Goal: Contribute content: Add original content to the website for others to see

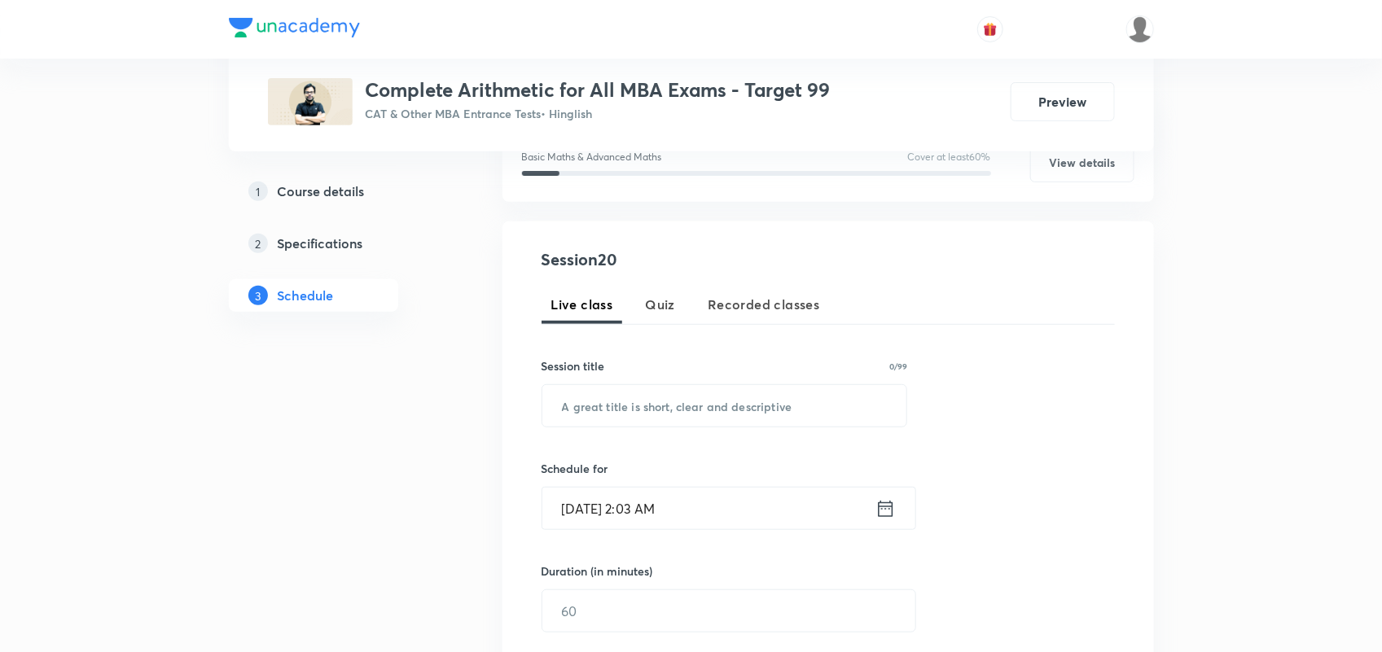
scroll to position [233, 0]
click at [623, 400] on input "text" at bounding box center [724, 408] width 365 height 42
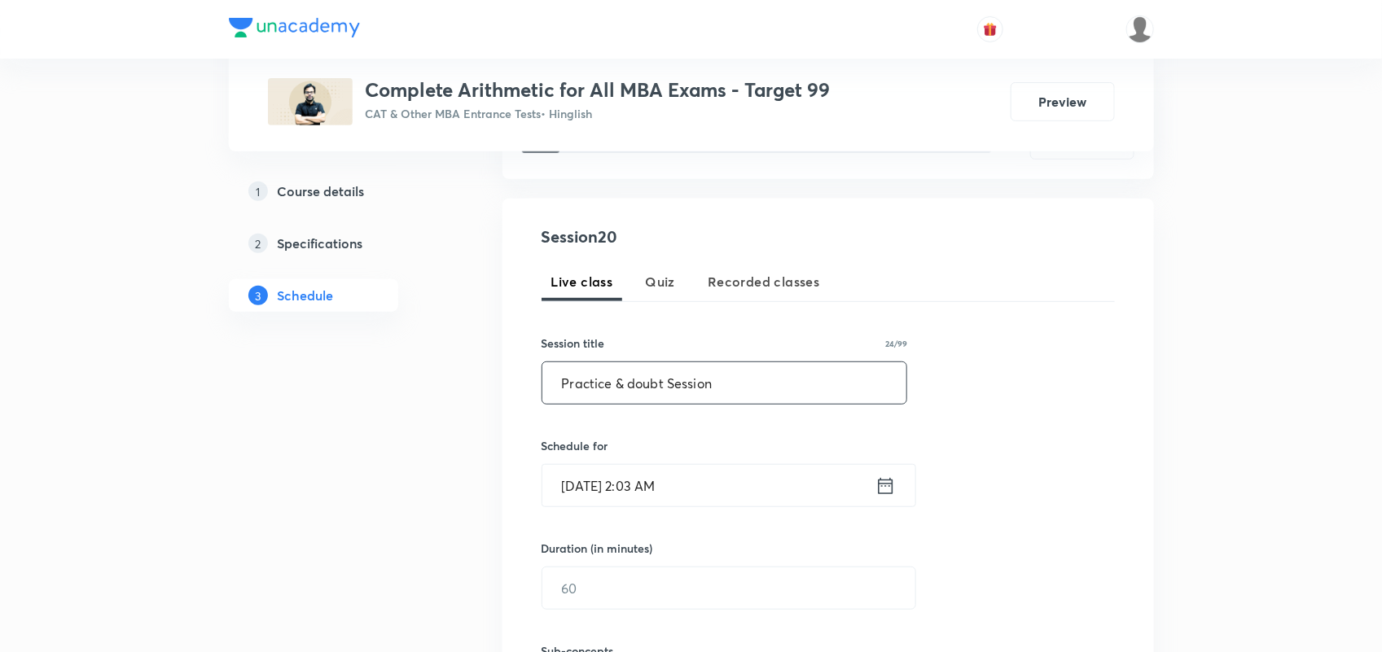
scroll to position [222, 0]
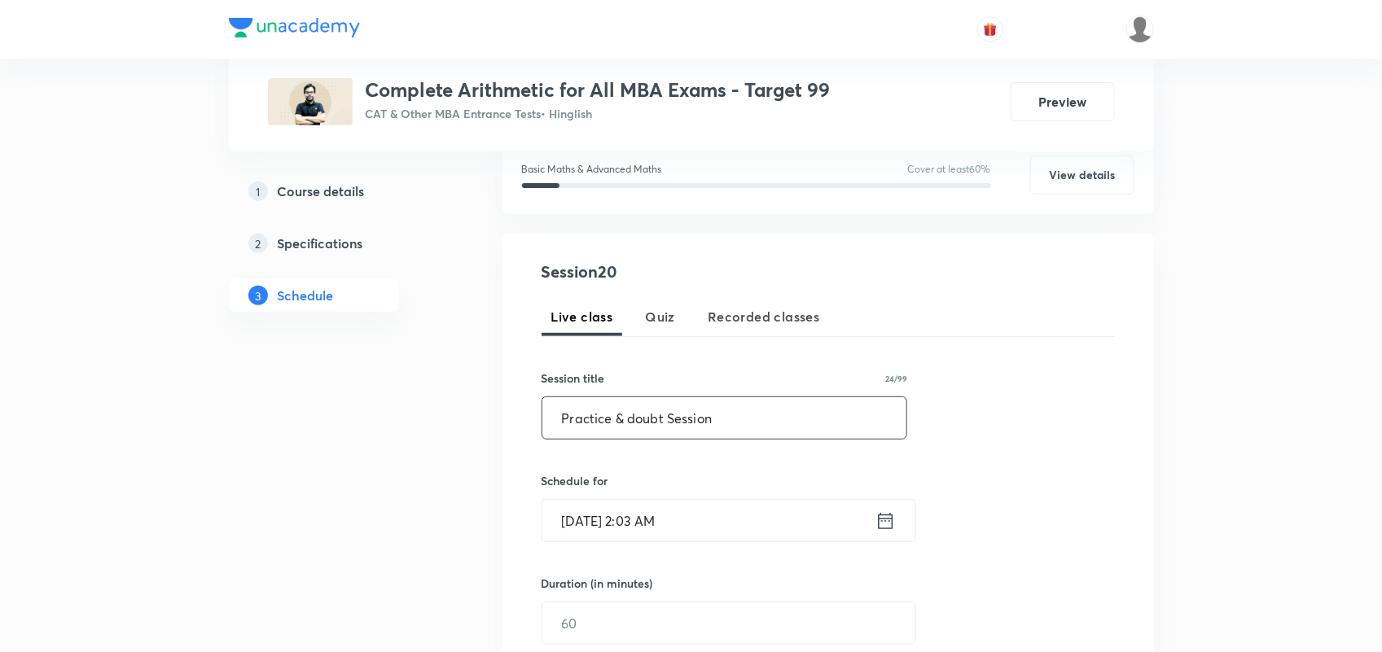
click at [633, 418] on input "Practice & doubt Session" at bounding box center [724, 418] width 365 height 42
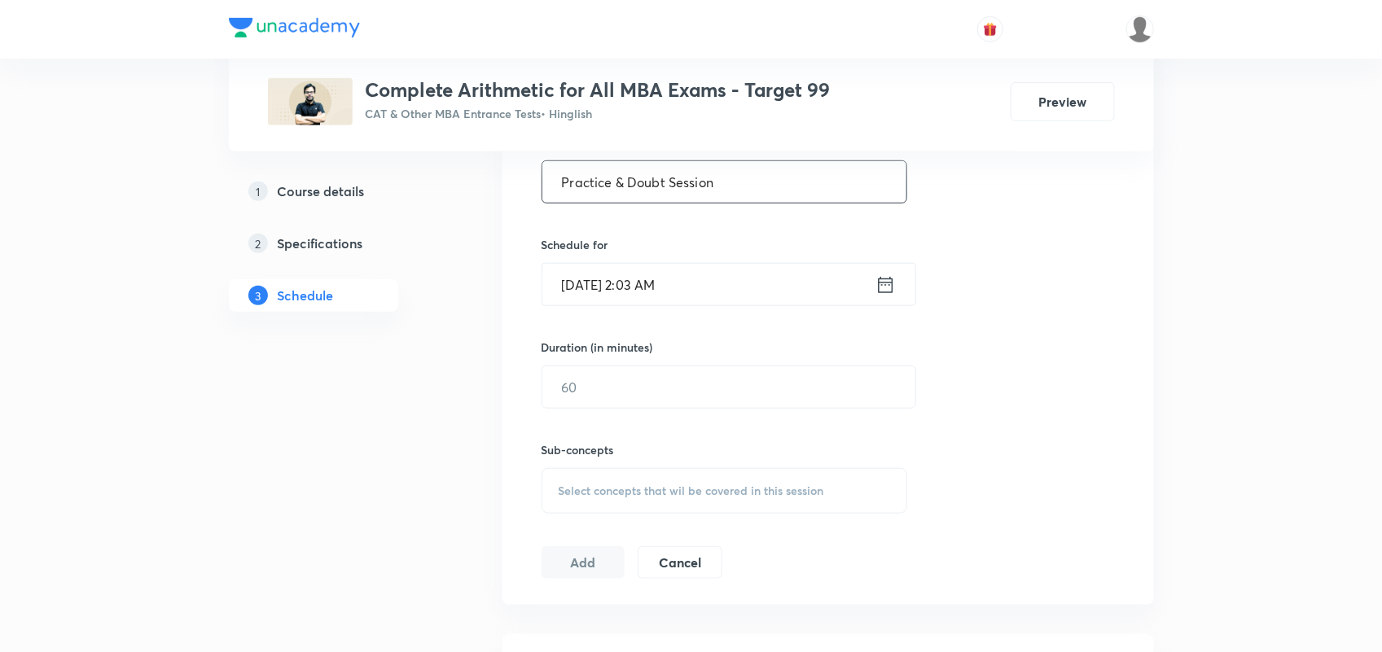
scroll to position [456, 0]
type input "Practice & Doubt Session"
click at [889, 285] on icon at bounding box center [885, 287] width 15 height 16
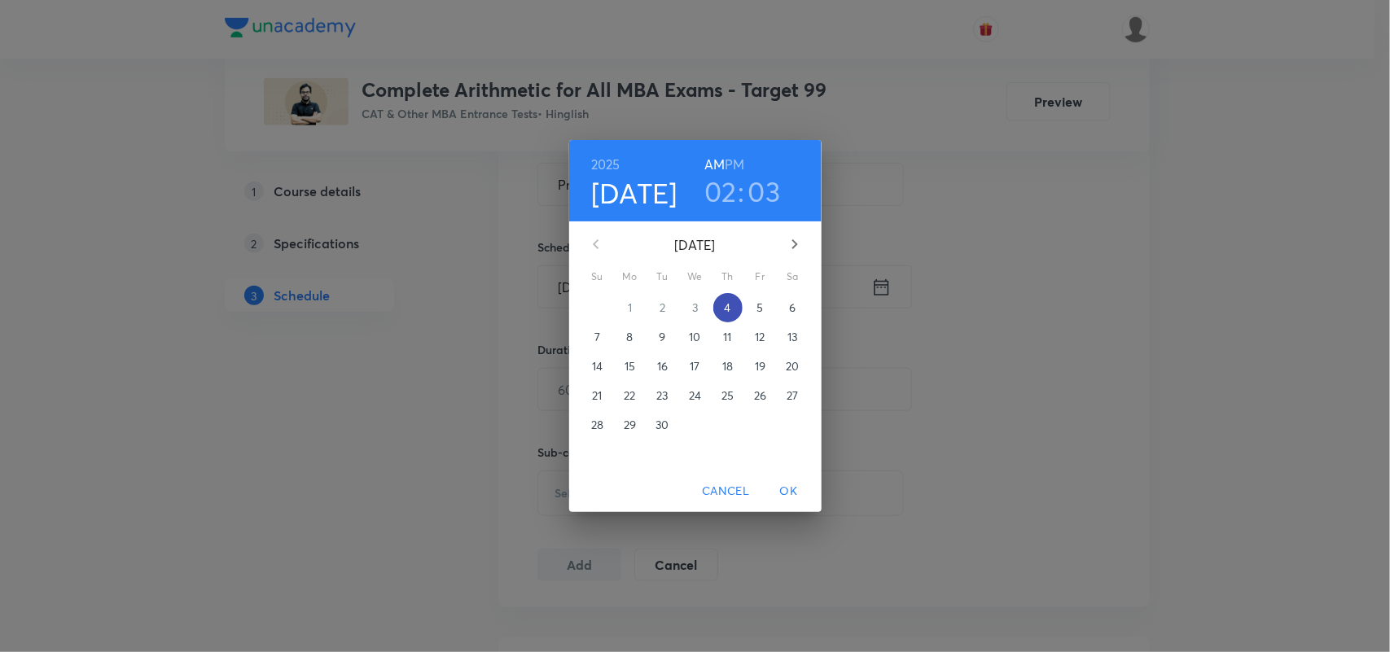
click at [729, 300] on p "4" at bounding box center [727, 308] width 7 height 16
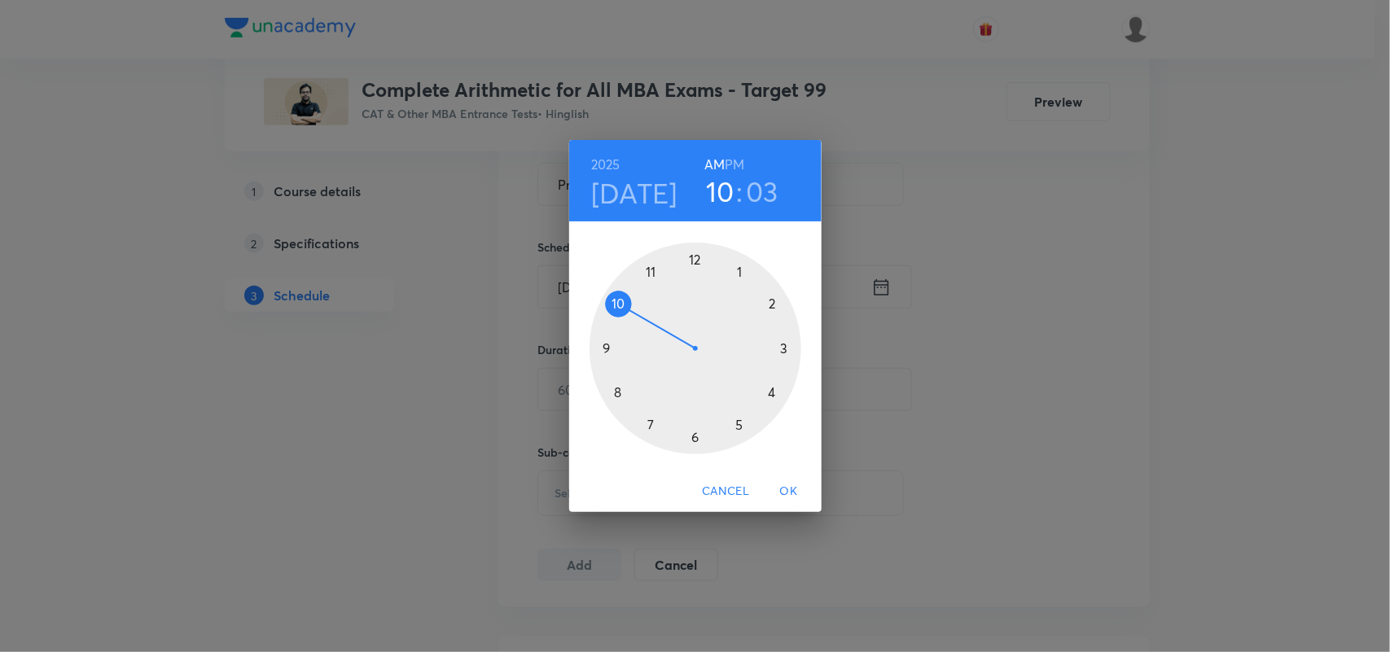
drag, startPoint x: 770, startPoint y: 304, endPoint x: 596, endPoint y: 300, distance: 174.3
click at [596, 300] on div at bounding box center [696, 349] width 212 height 212
drag, startPoint x: 722, startPoint y: 263, endPoint x: 691, endPoint y: 266, distance: 31.9
click at [691, 266] on div at bounding box center [696, 349] width 212 height 212
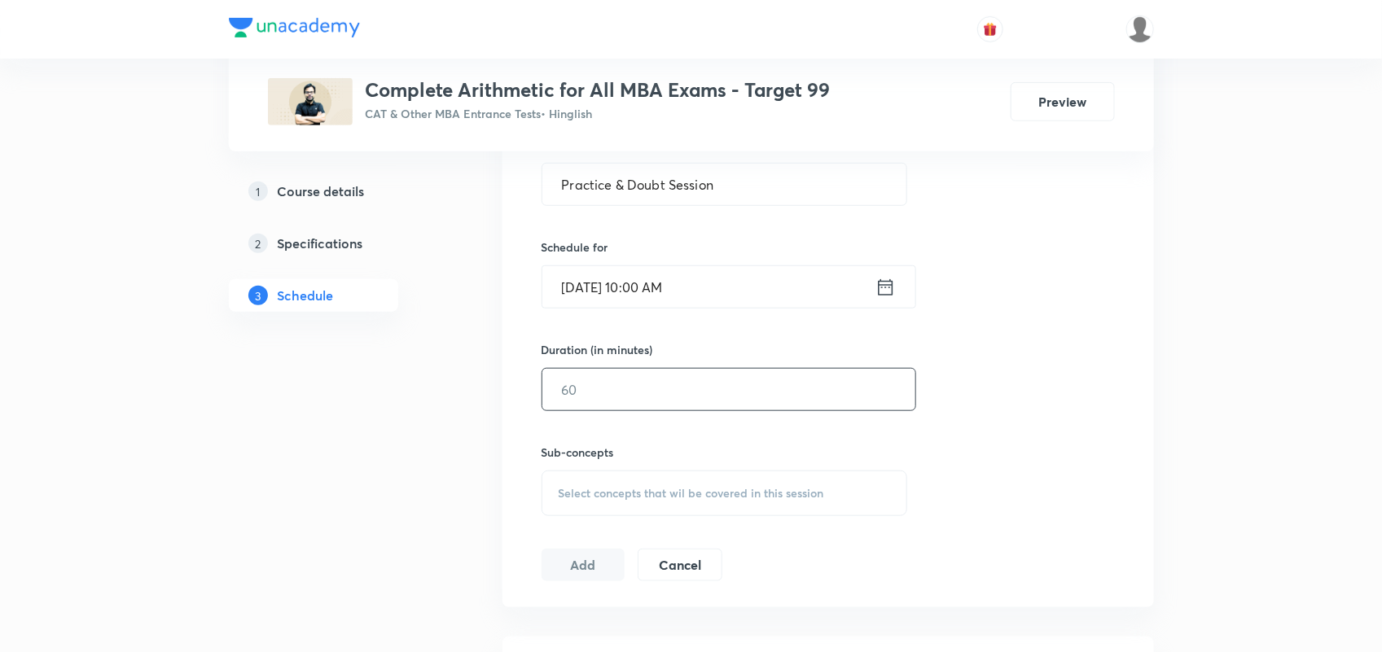
click at [620, 380] on input "text" at bounding box center [728, 390] width 373 height 42
click at [881, 283] on icon at bounding box center [886, 287] width 20 height 23
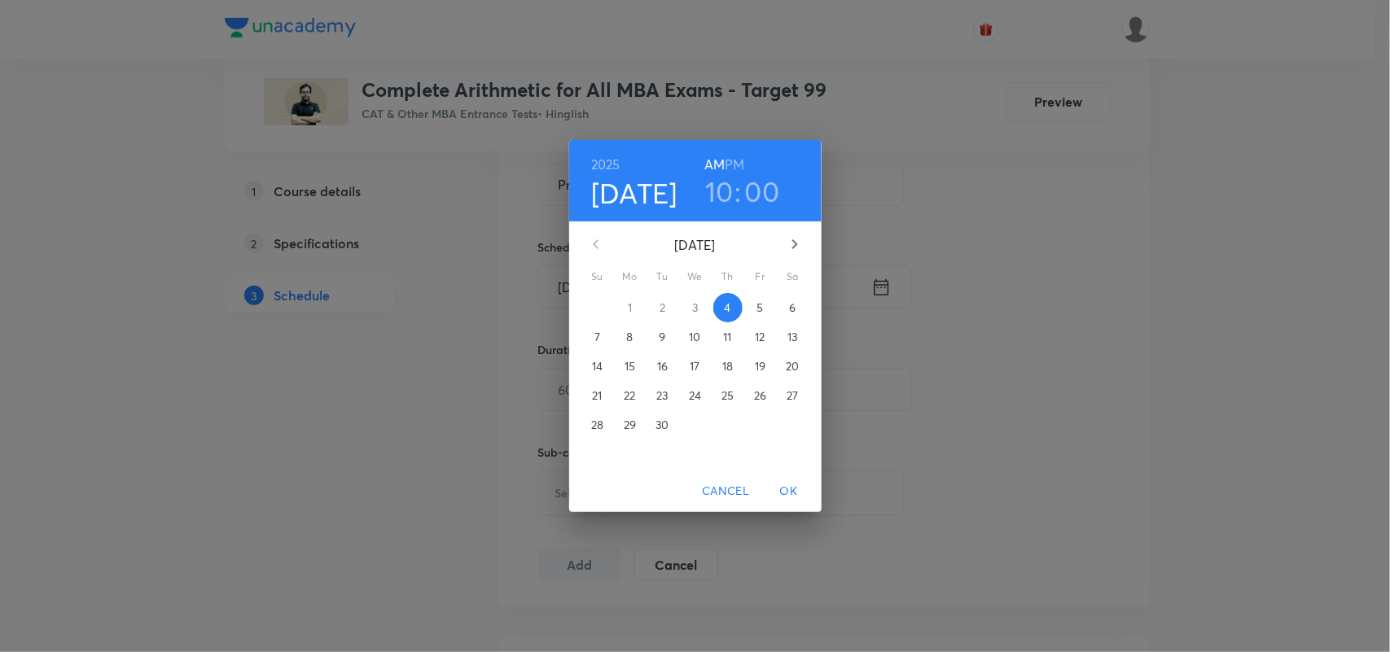
click at [738, 165] on h6 "PM" at bounding box center [735, 164] width 20 height 23
click at [791, 311] on p "6" at bounding box center [792, 308] width 7 height 16
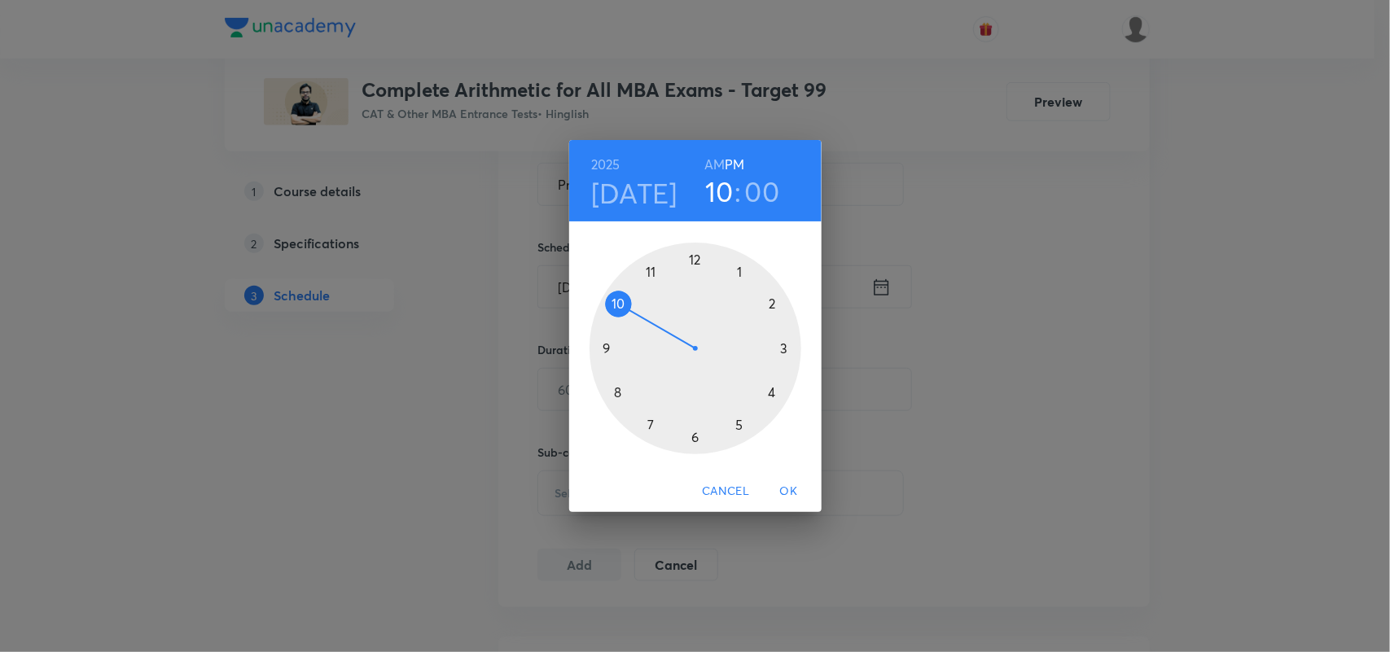
click at [790, 483] on span "OK" at bounding box center [789, 491] width 39 height 20
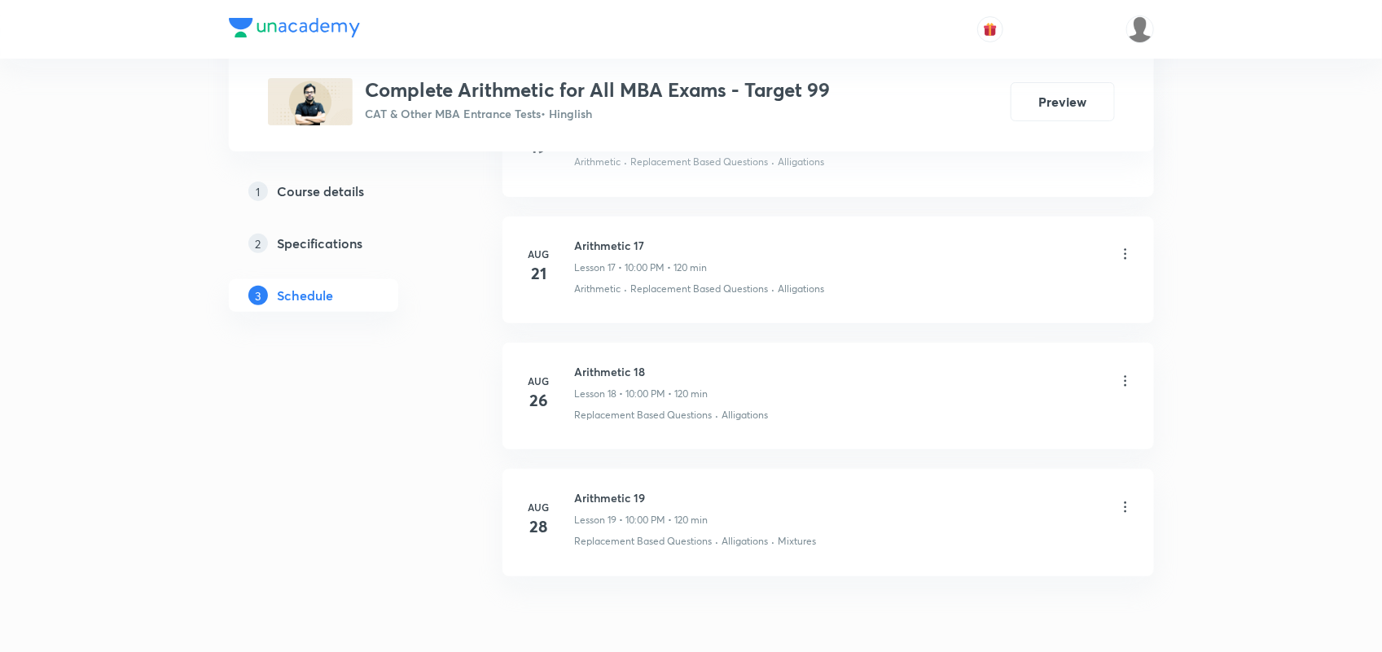
scroll to position [2985, 0]
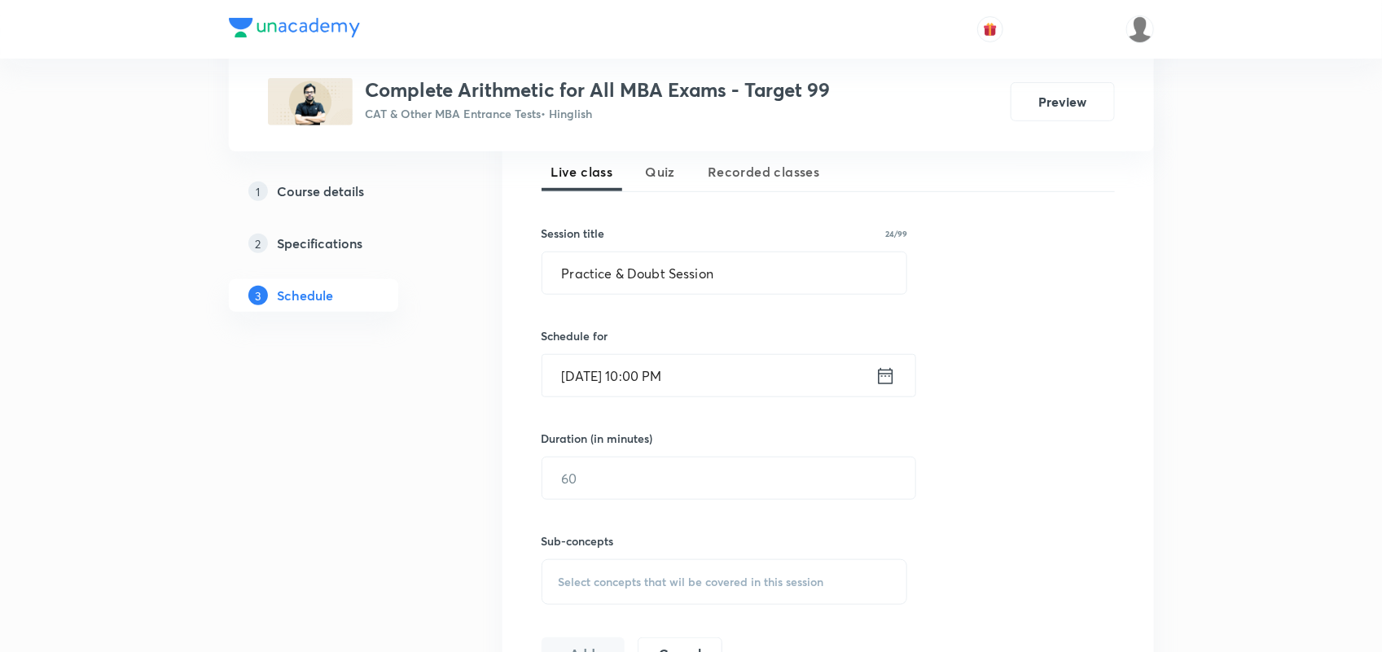
scroll to position [367, 0]
click at [884, 375] on icon at bounding box center [886, 377] width 20 height 23
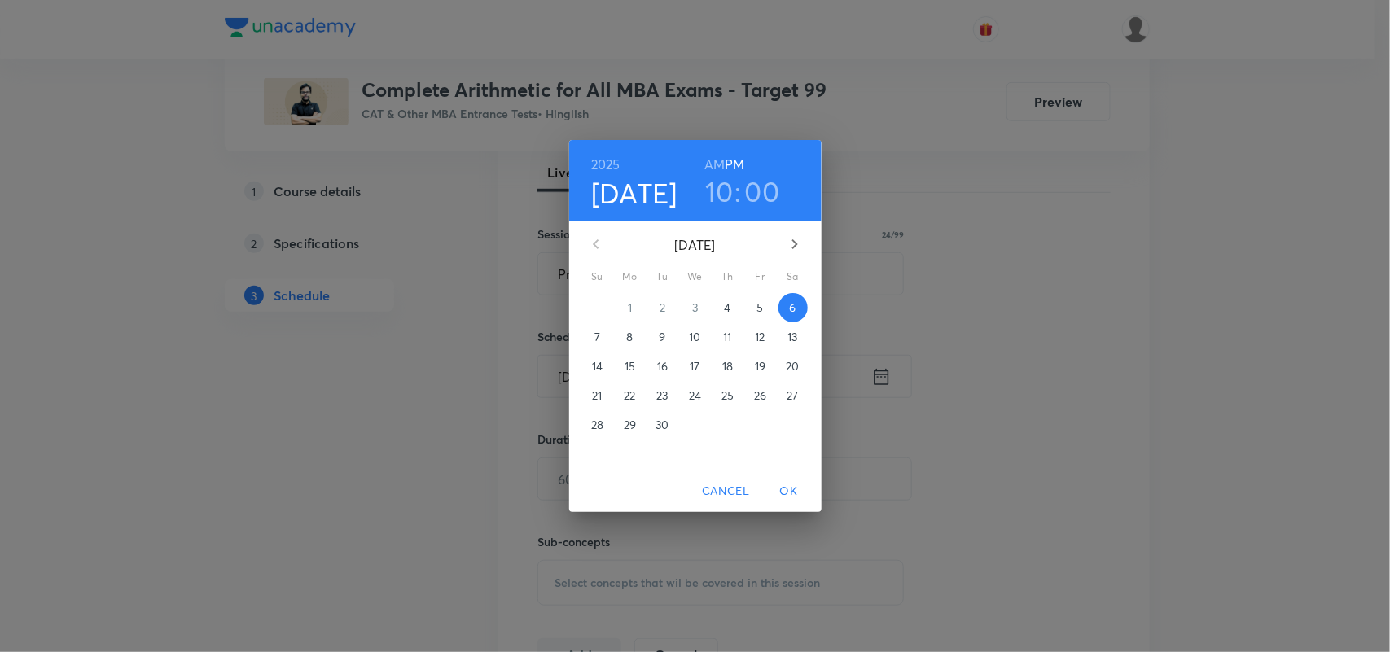
click at [718, 306] on span "4" at bounding box center [727, 308] width 29 height 16
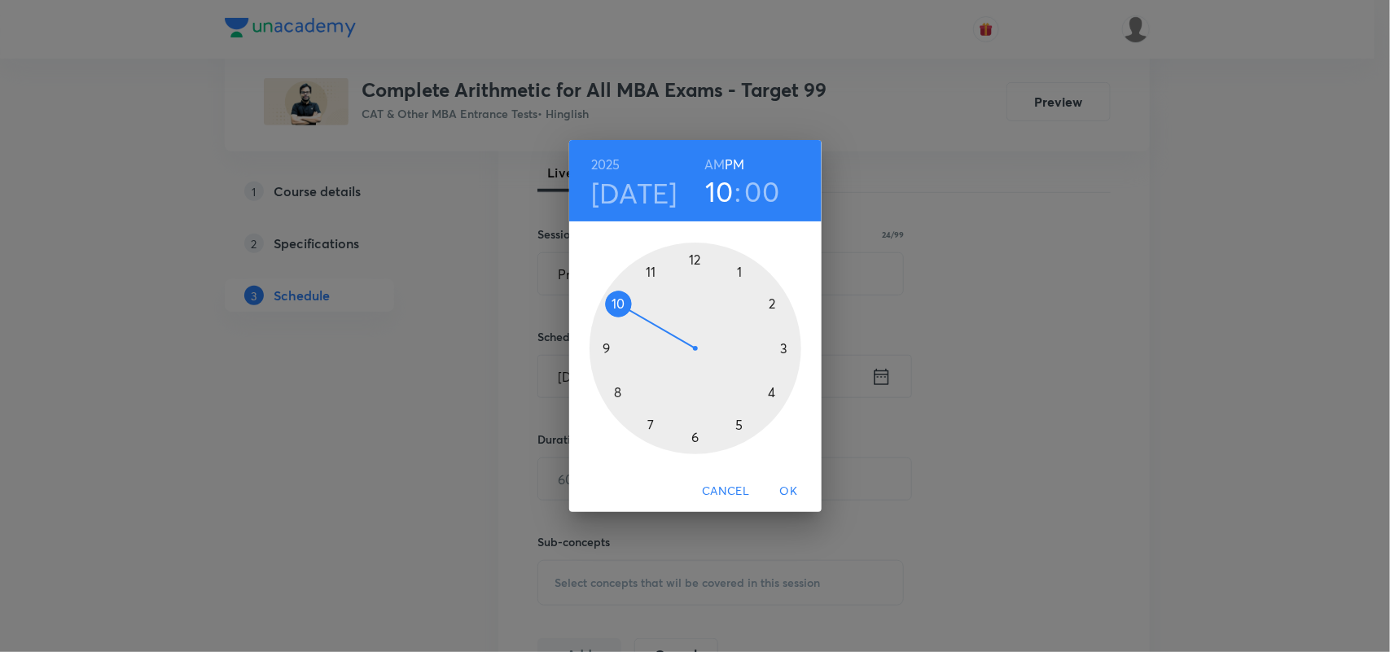
click at [797, 483] on span "OK" at bounding box center [789, 491] width 39 height 20
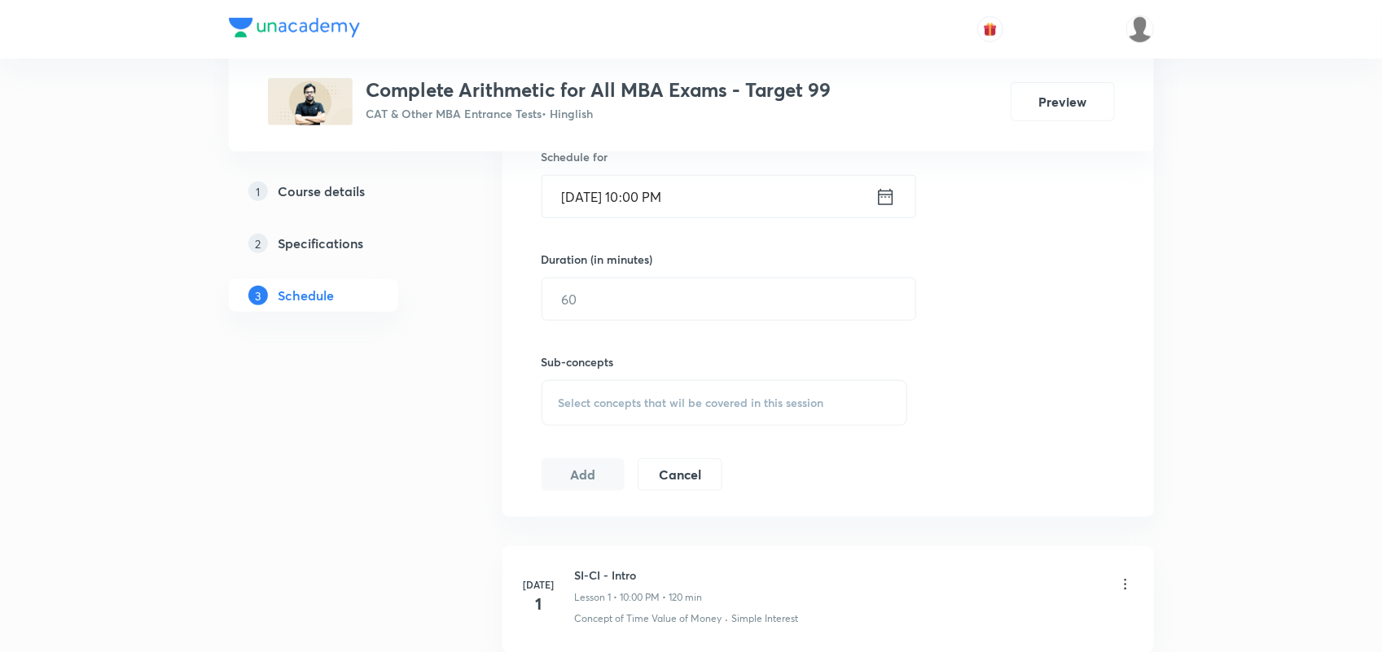
scroll to position [547, 0]
click at [616, 308] on input "text" at bounding box center [728, 299] width 373 height 42
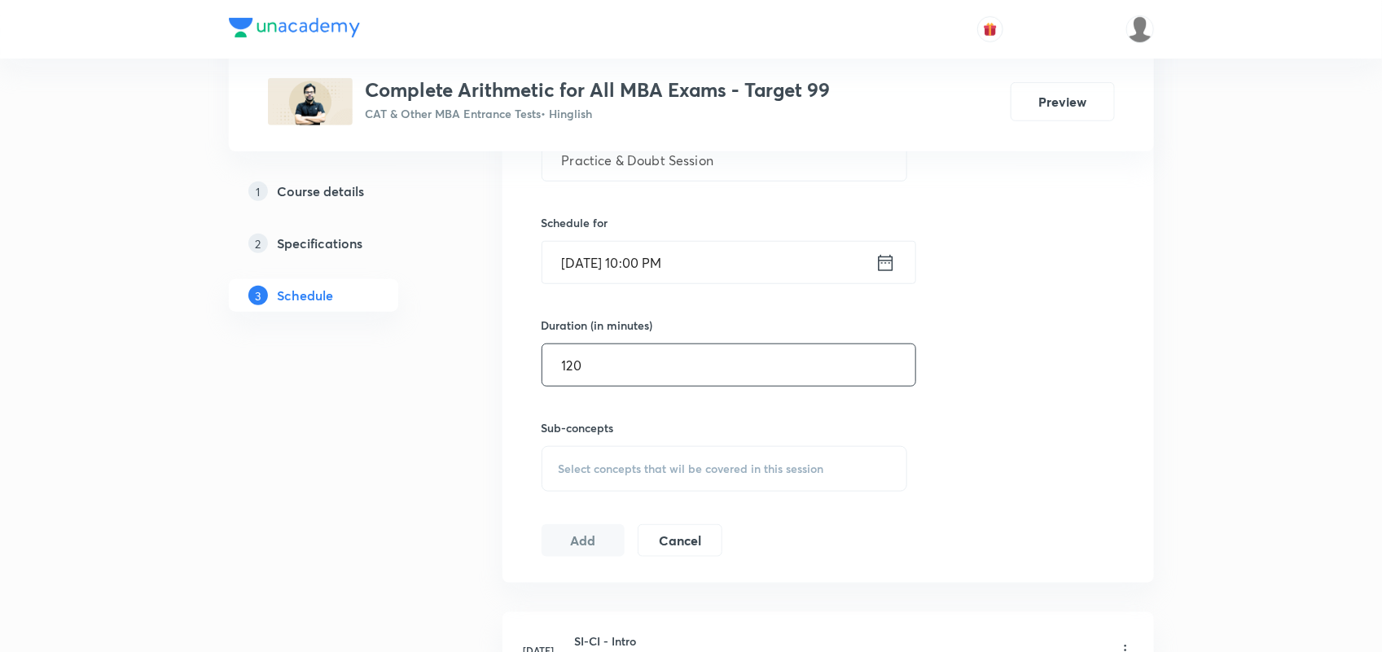
scroll to position [490, 0]
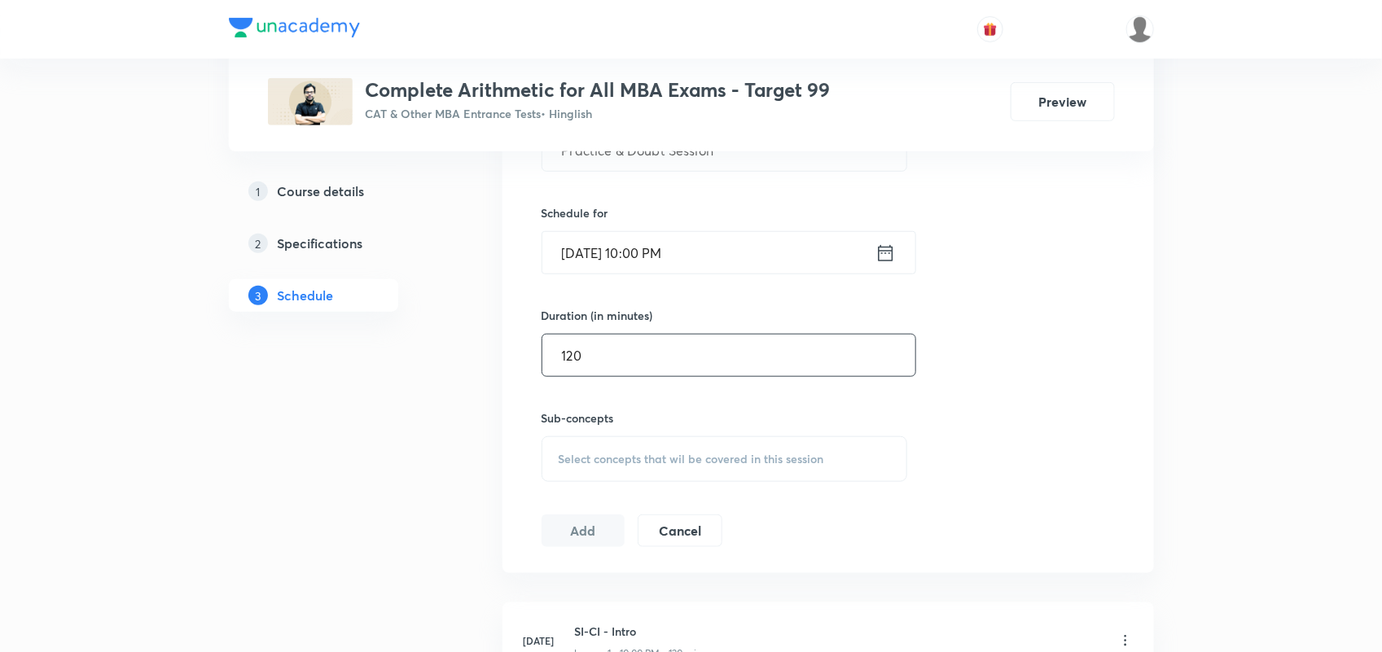
type input "120"
click at [601, 464] on span "Select concepts that wil be covered in this session" at bounding box center [692, 459] width 266 height 13
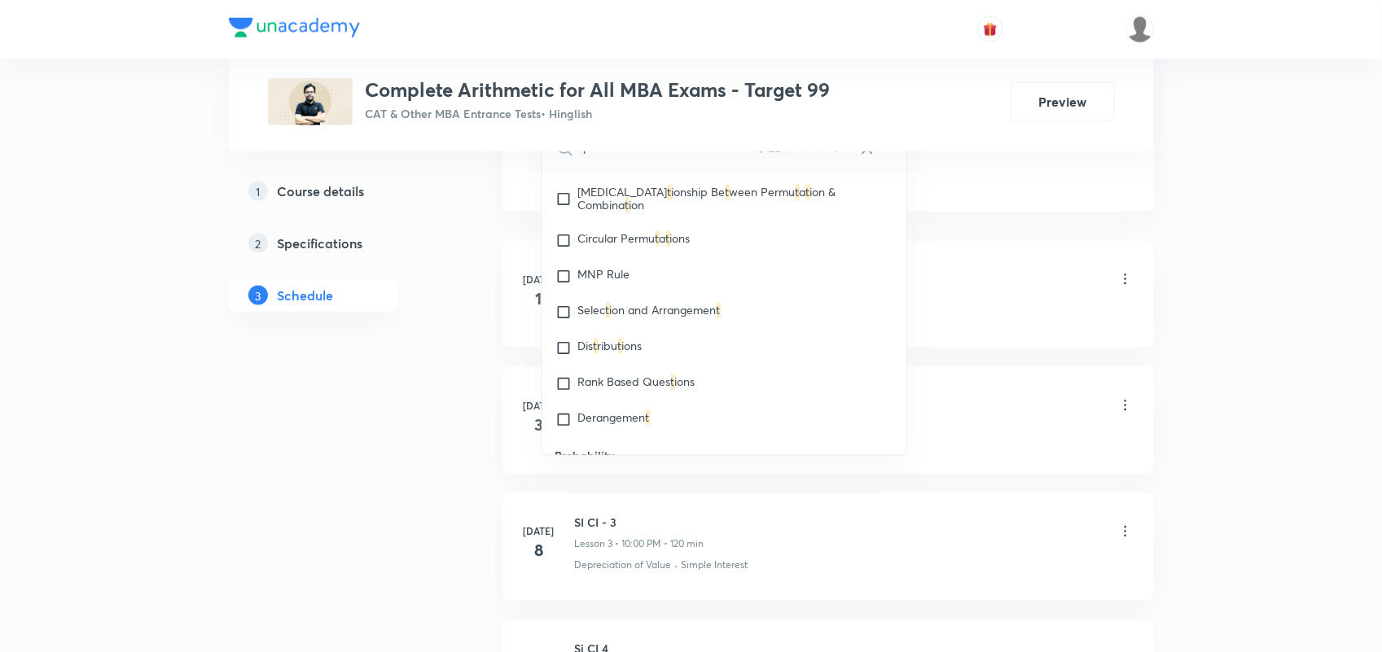
scroll to position [7065, 0]
type input "T"
click at [969, 310] on div "Concept of Time Value of Money · Simple Interest" at bounding box center [854, 313] width 559 height 15
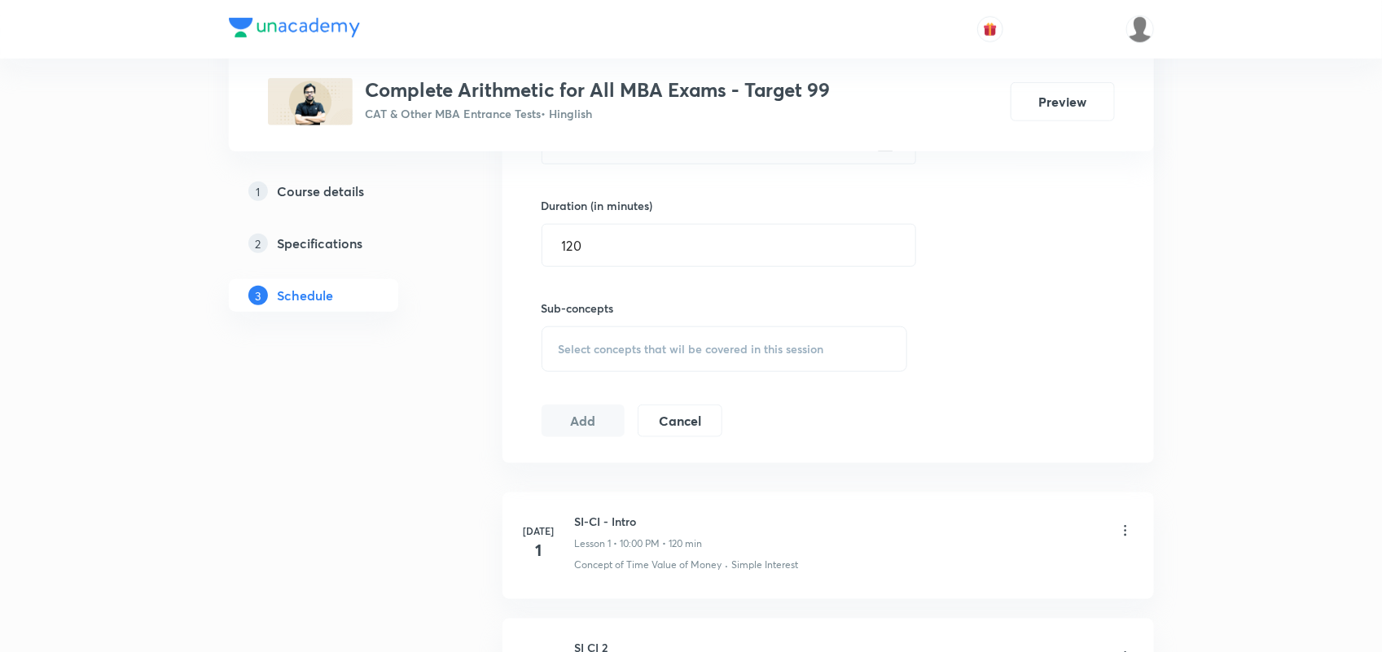
scroll to position [596, 0]
click at [661, 338] on div "Select concepts that wil be covered in this session" at bounding box center [725, 354] width 367 height 46
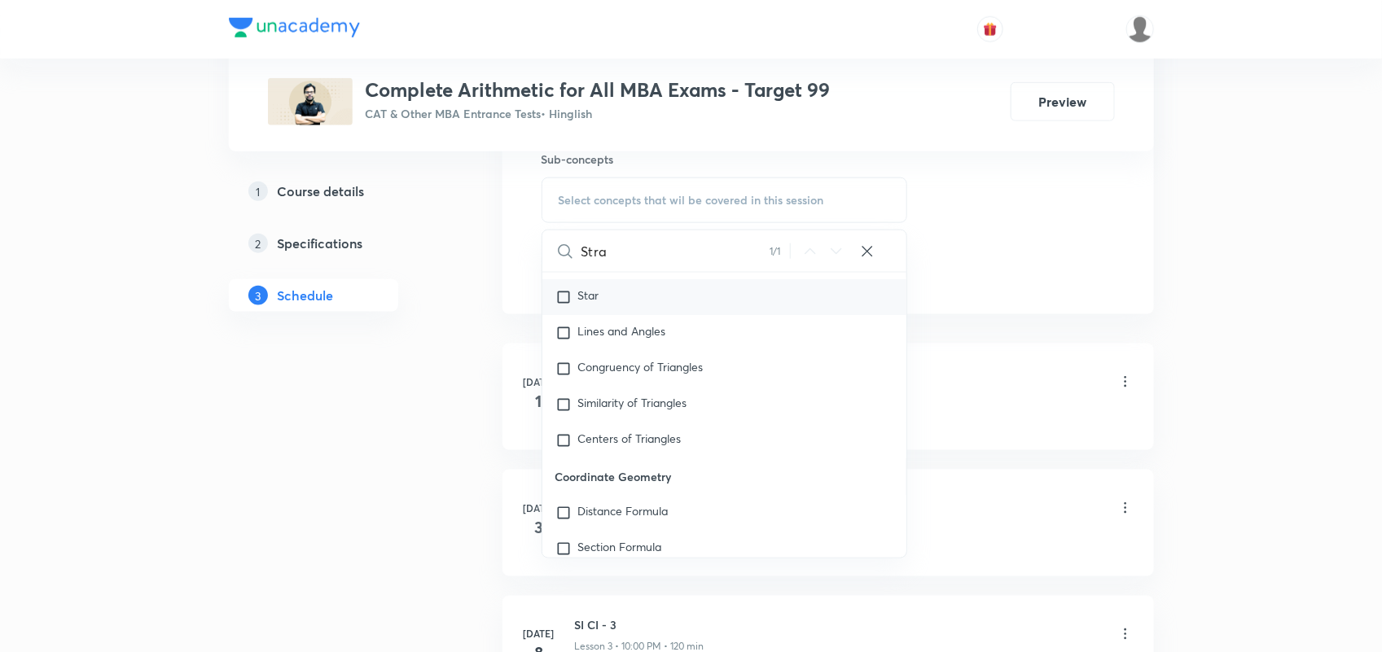
scroll to position [5467, 0]
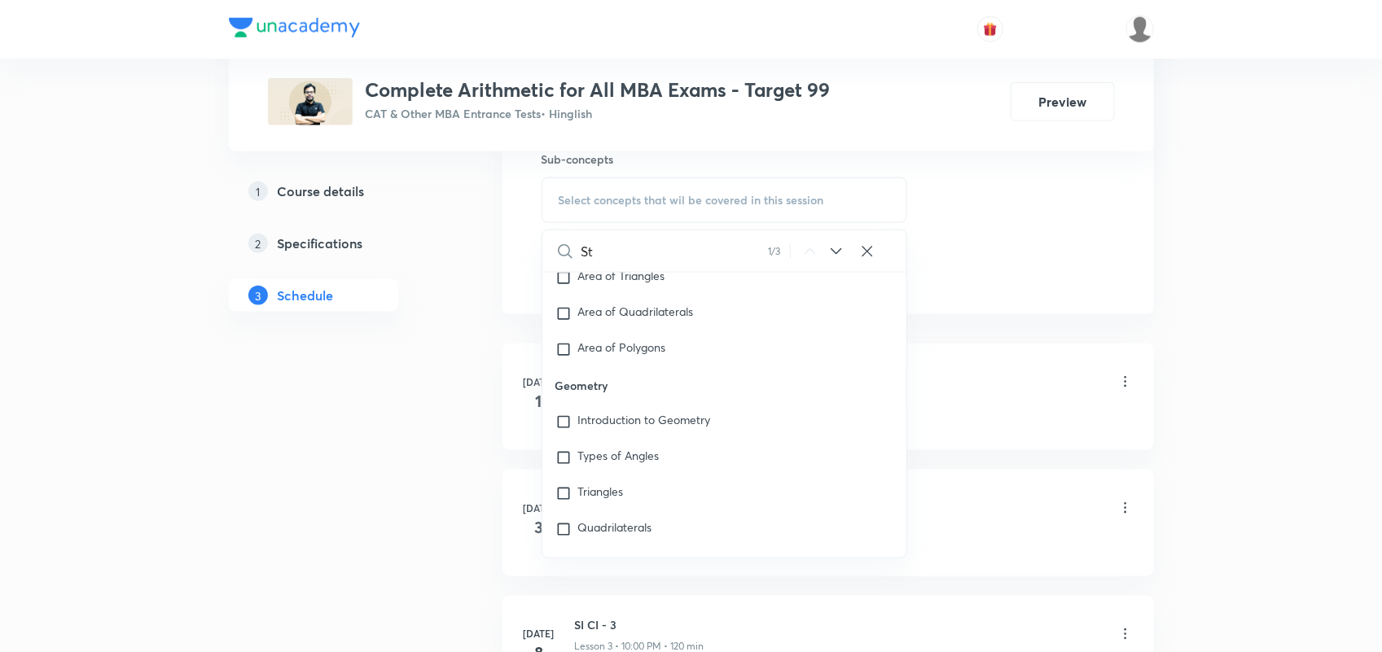
type input "S"
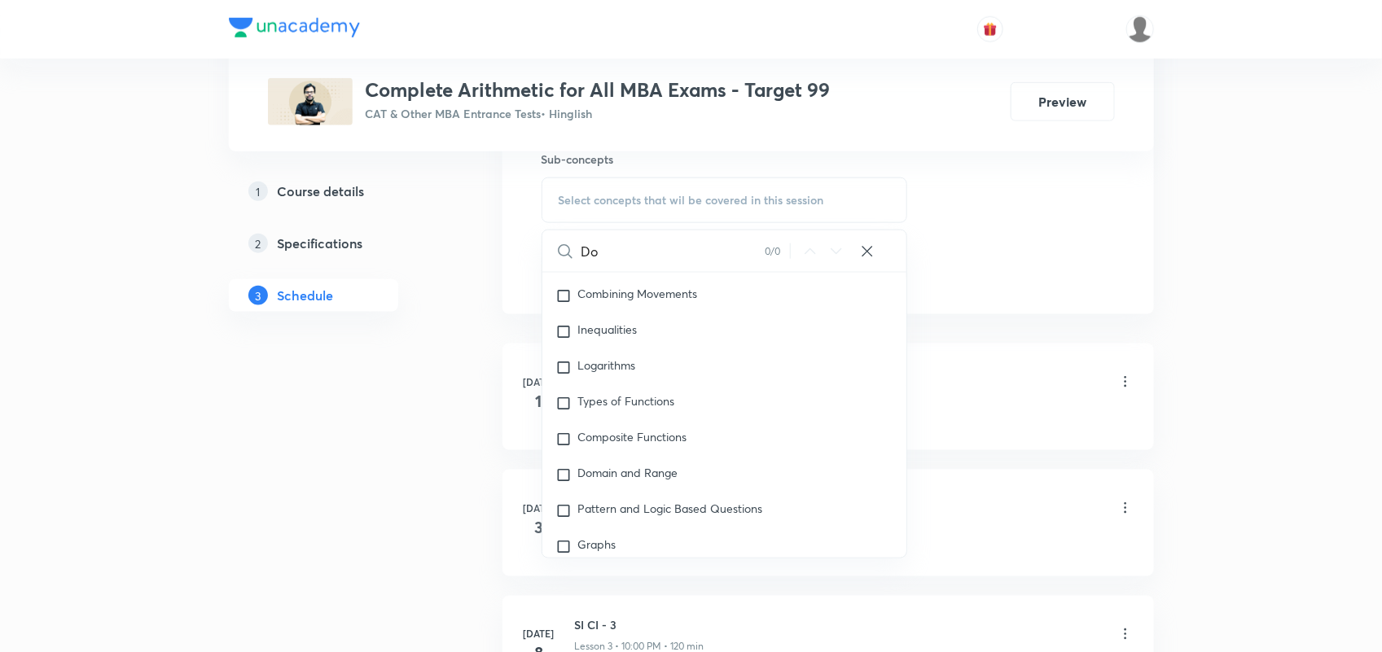
type input "D"
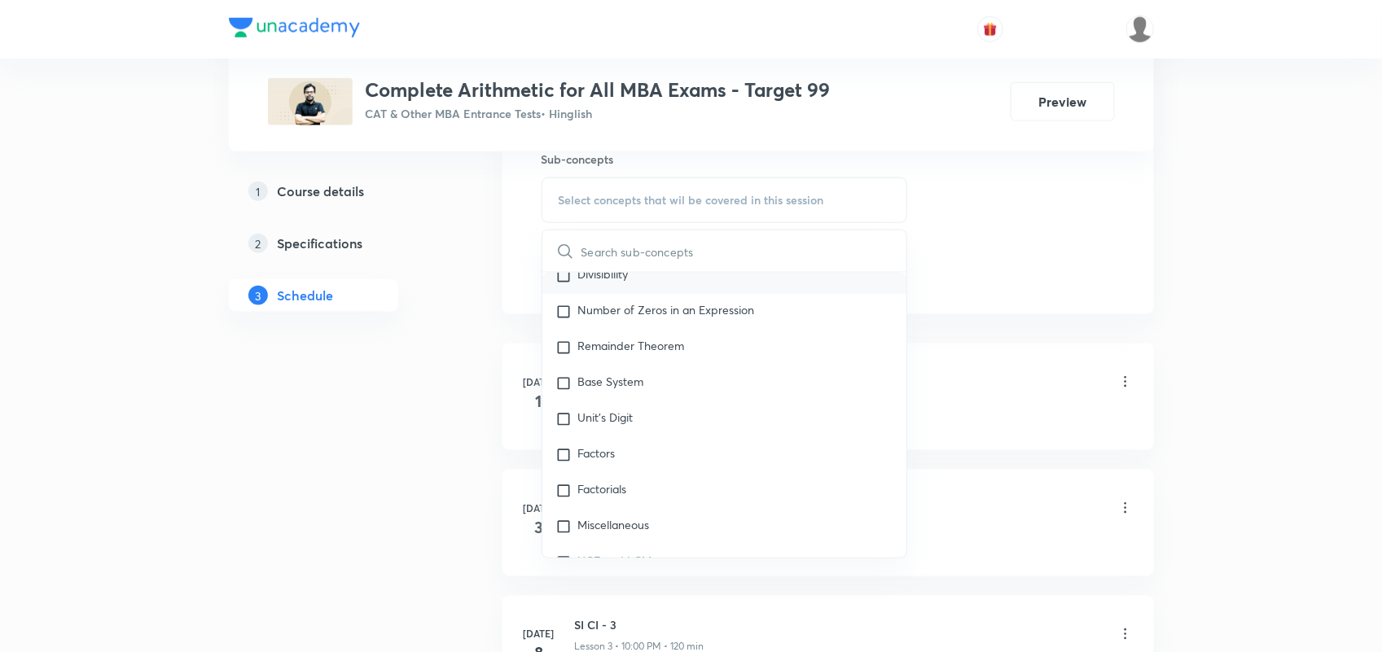
scroll to position [249, 0]
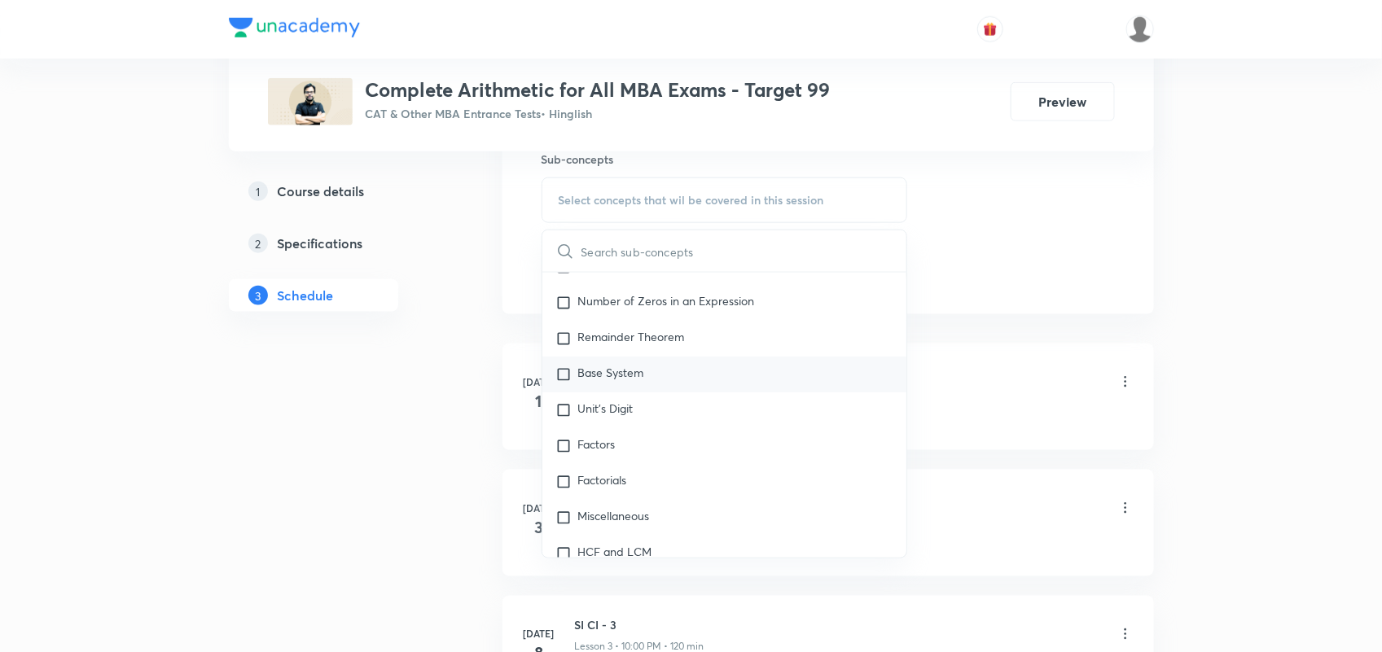
click at [627, 377] on p "Base System" at bounding box center [611, 375] width 66 height 16
checkbox input "true"
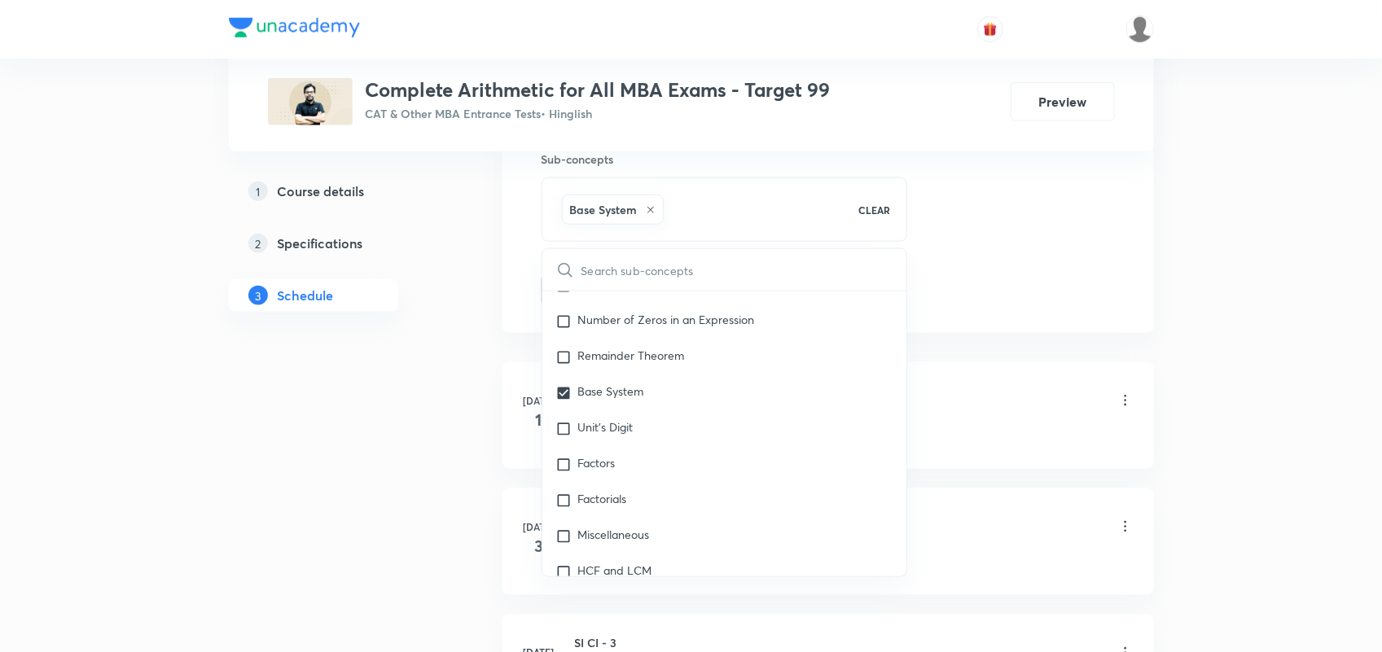
click at [1053, 296] on div "Session 20 Live class Quiz Recorded classes Session title 24/99 Practice & Doub…" at bounding box center [828, 20] width 573 height 574
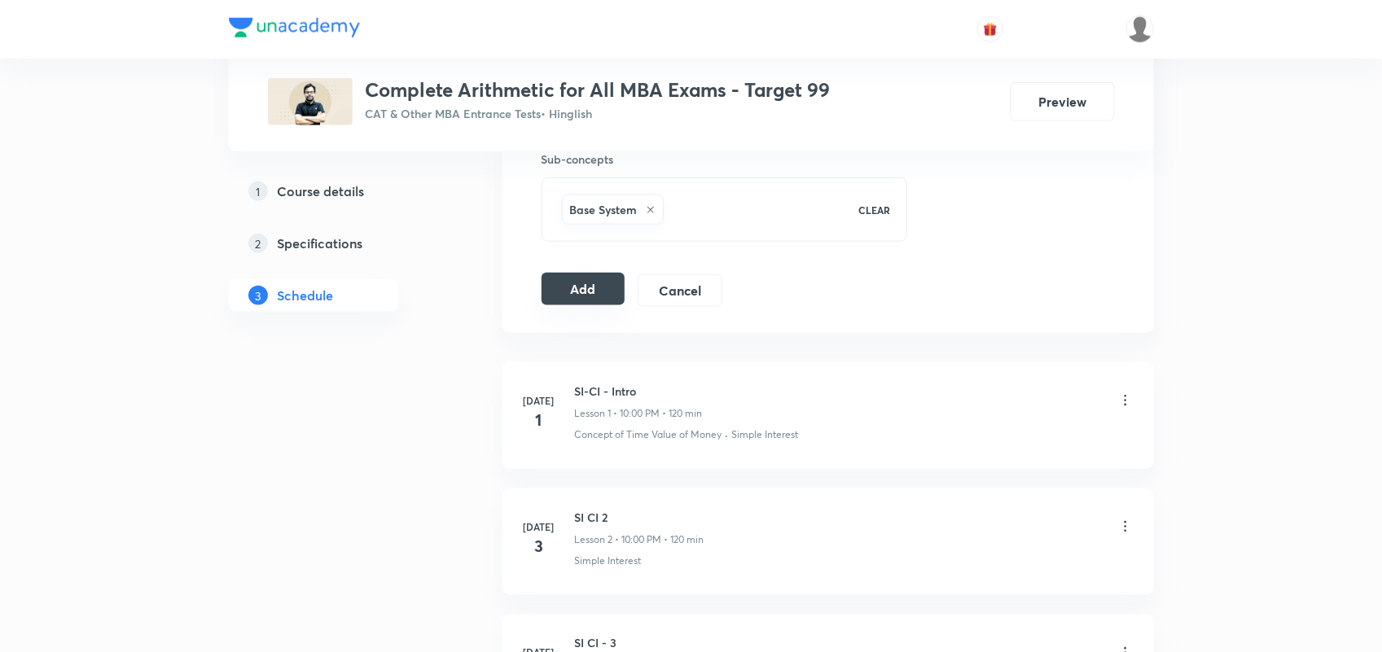
click at [571, 291] on button "Add" at bounding box center [584, 289] width 84 height 33
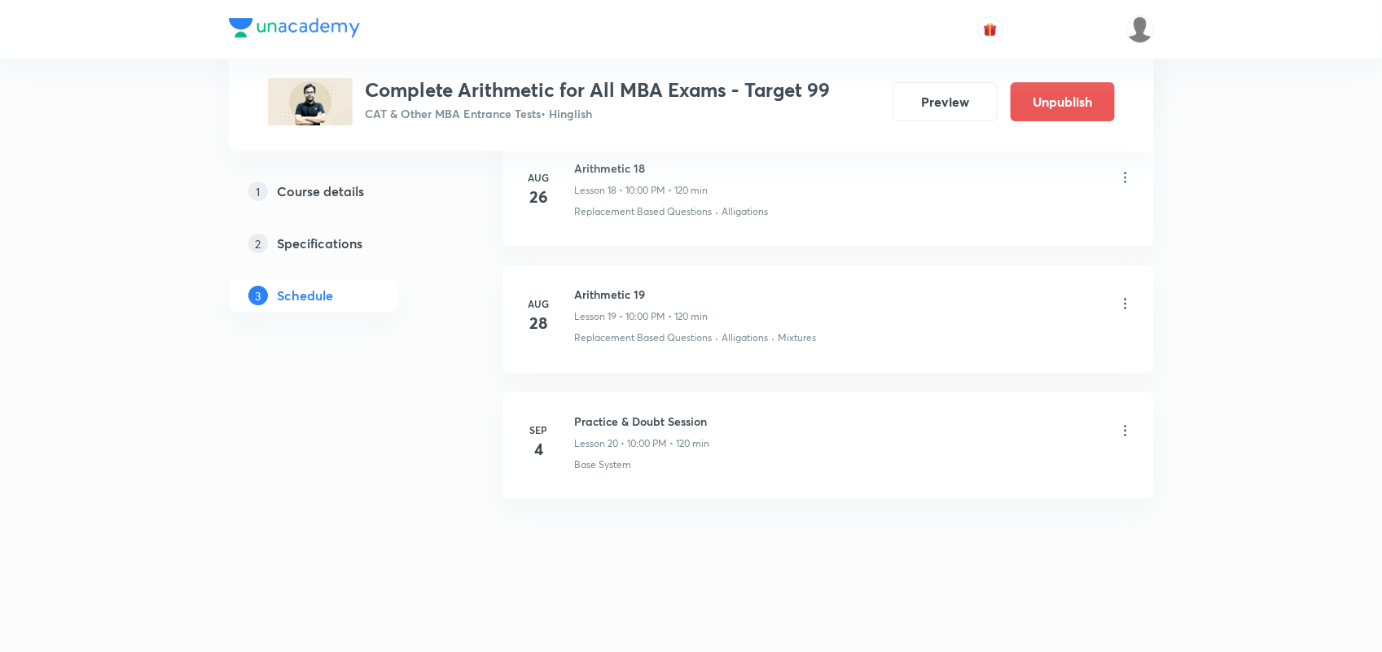
scroll to position [2570, 0]
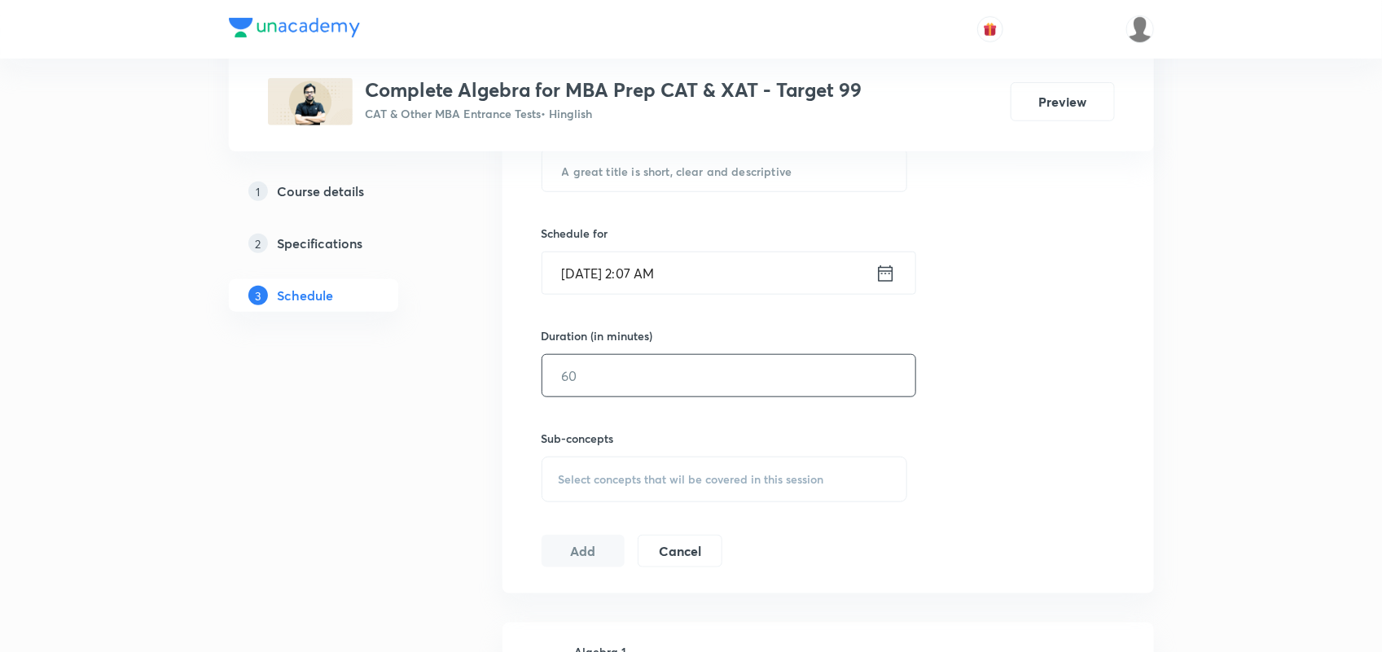
scroll to position [391, 0]
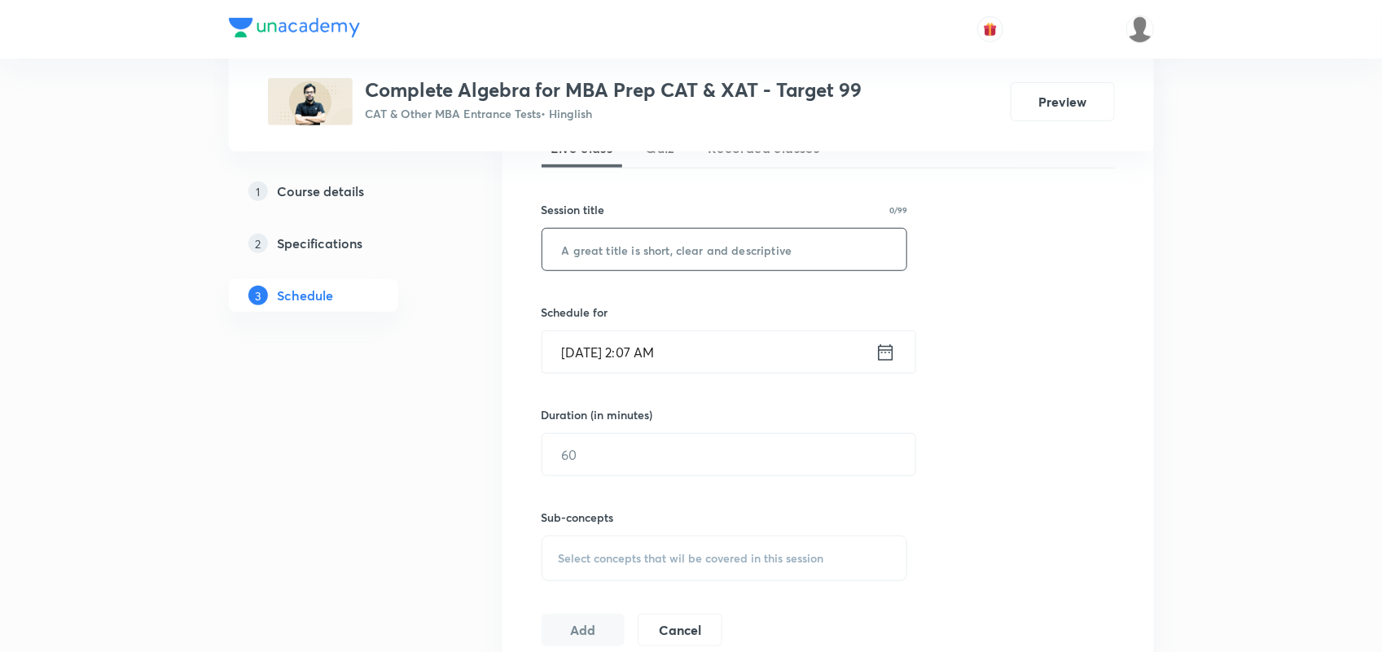
click at [662, 258] on input "text" at bounding box center [724, 250] width 365 height 42
type input "Practice & Doubt Session"
click at [884, 357] on icon at bounding box center [886, 352] width 20 height 23
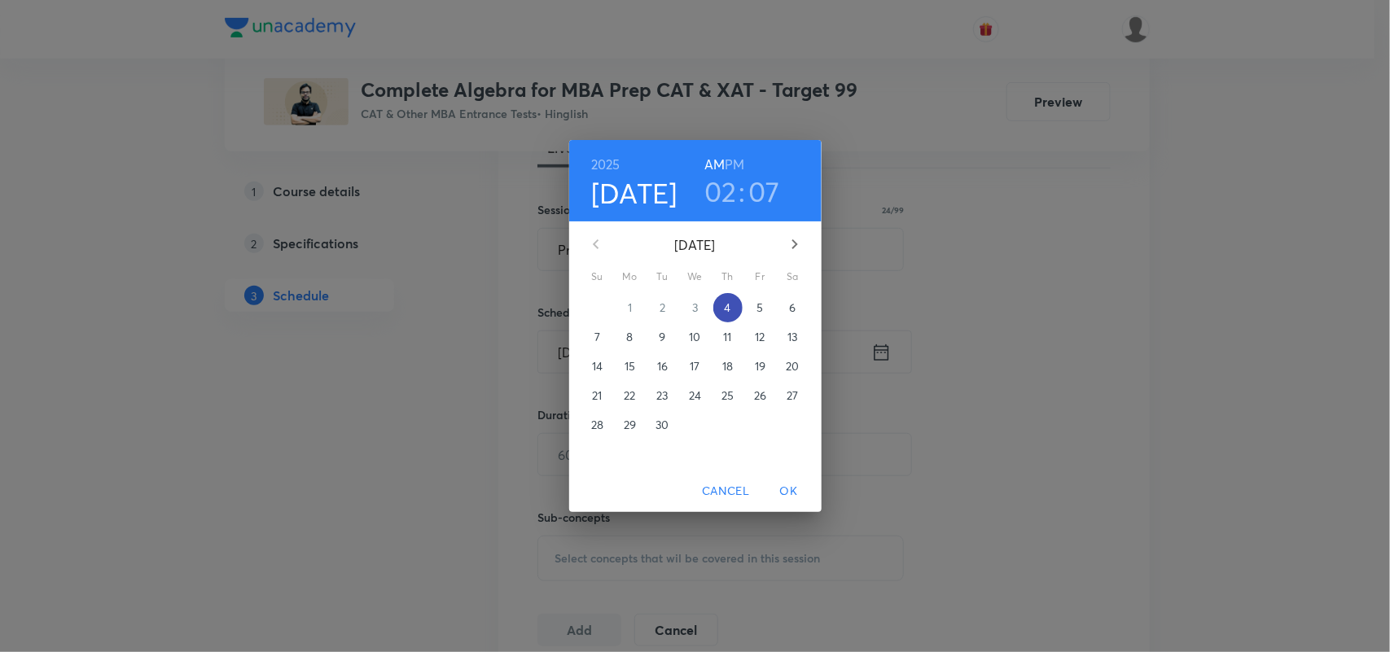
click at [738, 300] on span "4" at bounding box center [727, 308] width 29 height 16
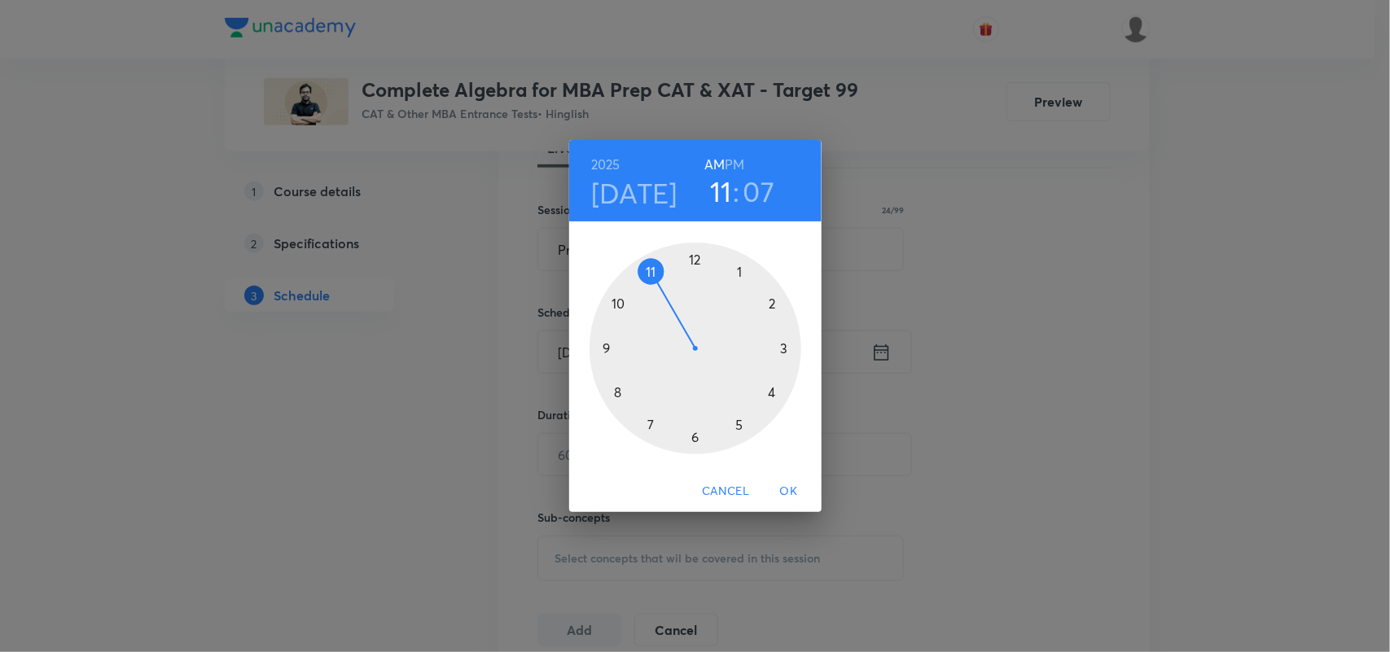
drag, startPoint x: 770, startPoint y: 297, endPoint x: 656, endPoint y: 282, distance: 115.1
click at [656, 282] on div at bounding box center [696, 349] width 212 height 212
drag, startPoint x: 758, startPoint y: 275, endPoint x: 695, endPoint y: 266, distance: 64.3
click at [695, 266] on div at bounding box center [696, 349] width 212 height 212
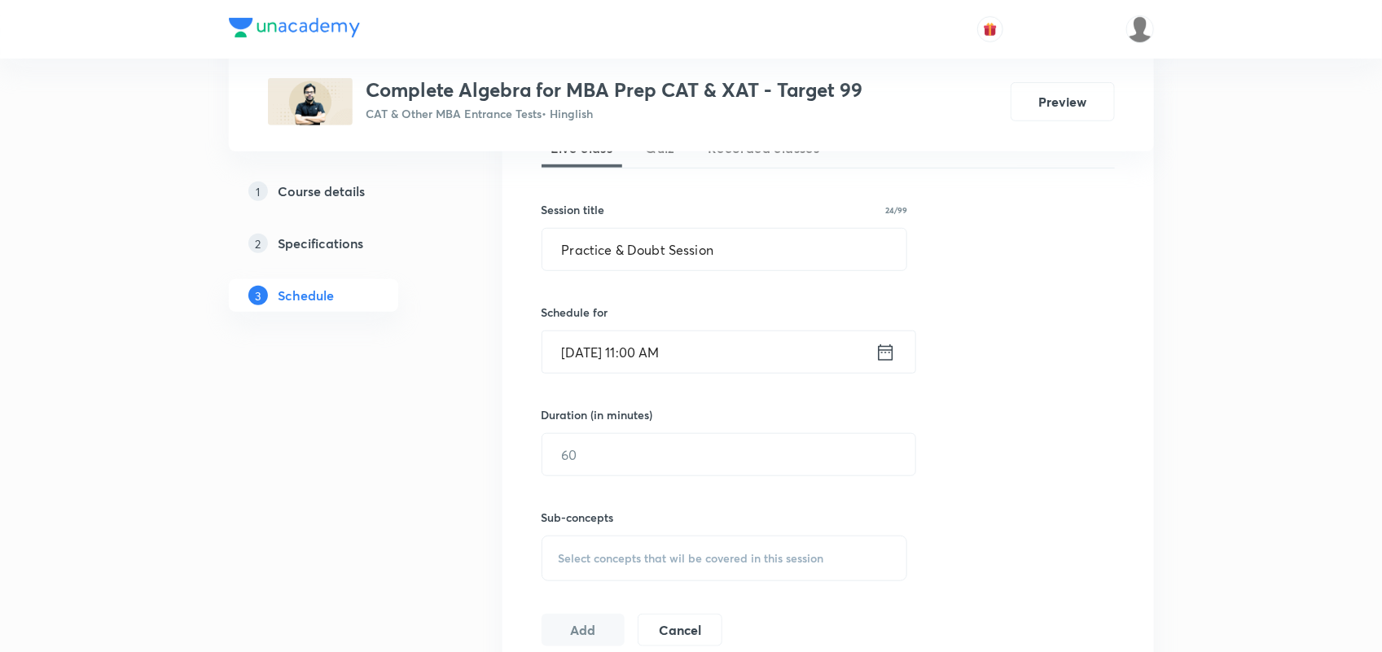
scroll to position [467, 0]
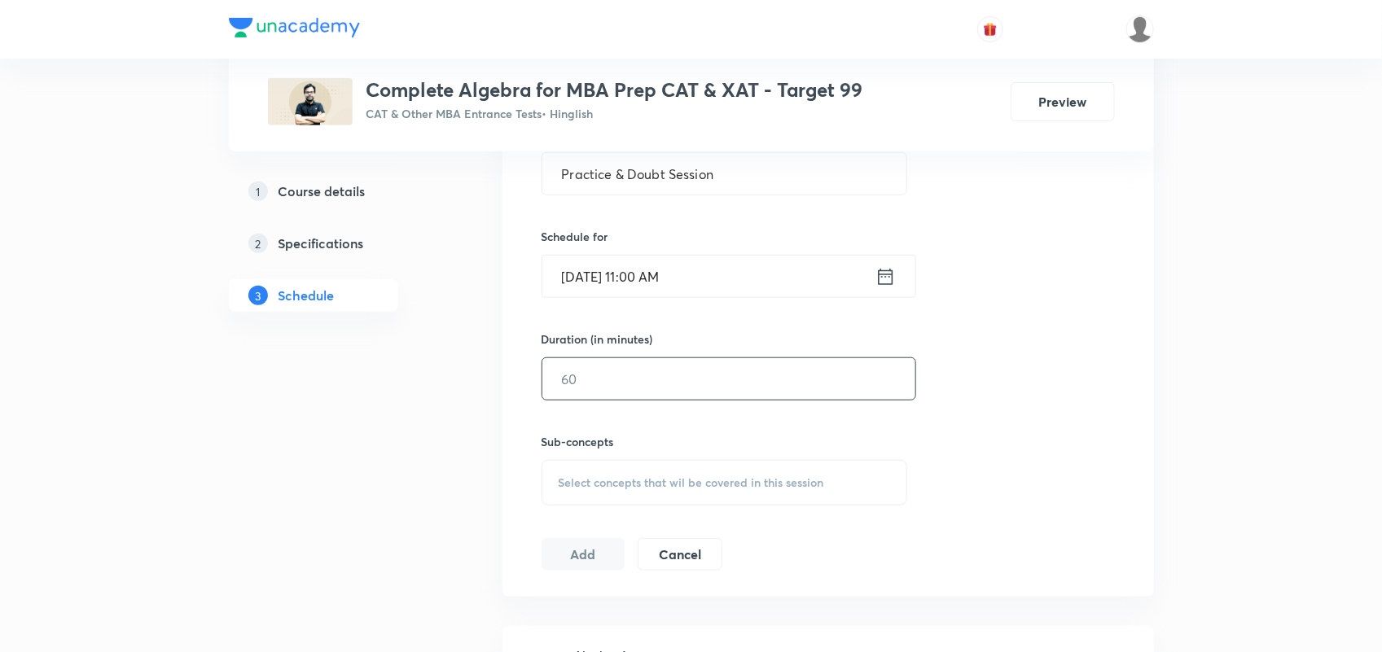
click at [647, 379] on input "text" at bounding box center [728, 379] width 373 height 42
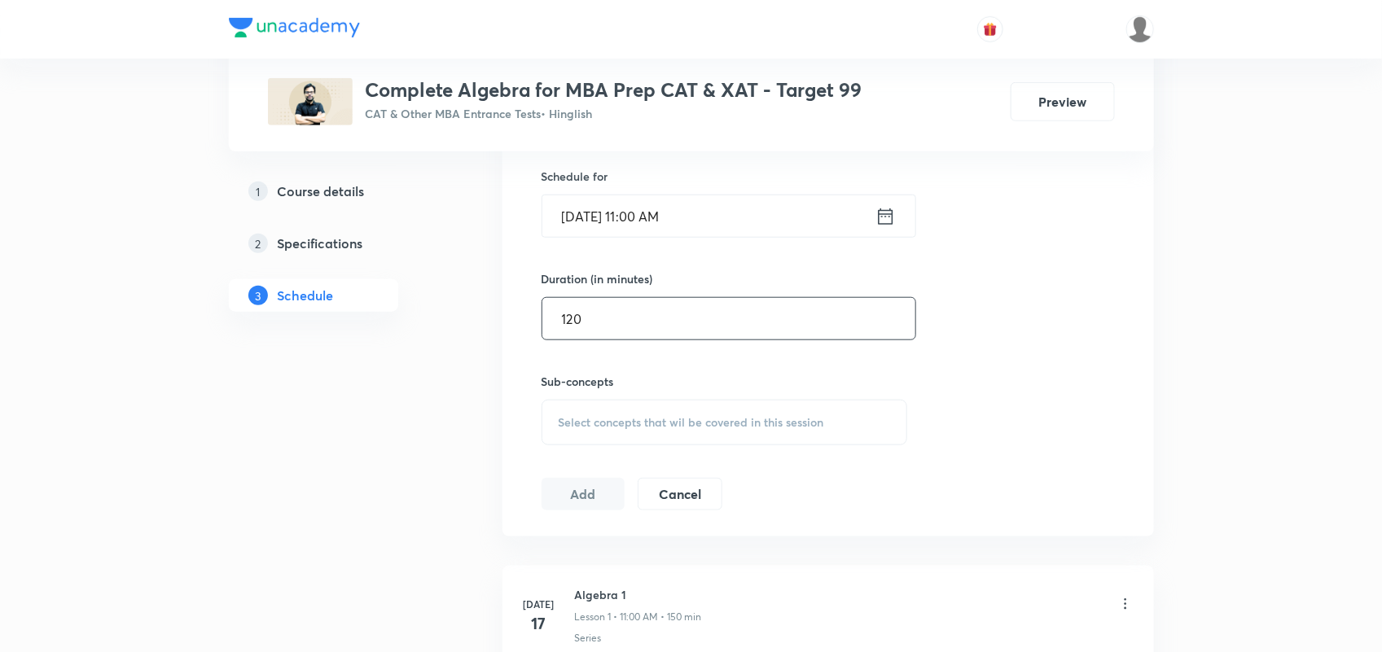
scroll to position [526, 0]
type input "120"
click at [625, 421] on span "Select concepts that wil be covered in this session" at bounding box center [692, 423] width 266 height 13
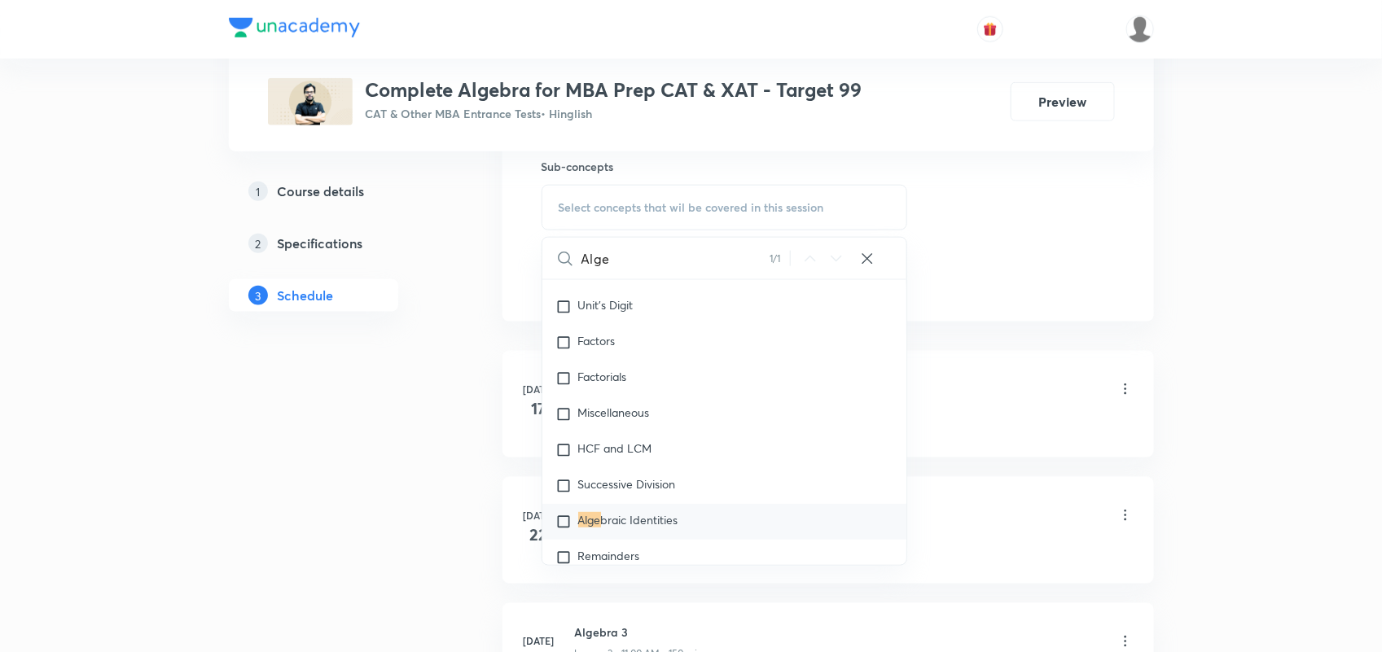
scroll to position [392, 0]
type input "Alge"
click at [648, 498] on p "Alge braic Identities" at bounding box center [628, 490] width 100 height 16
checkbox input "true"
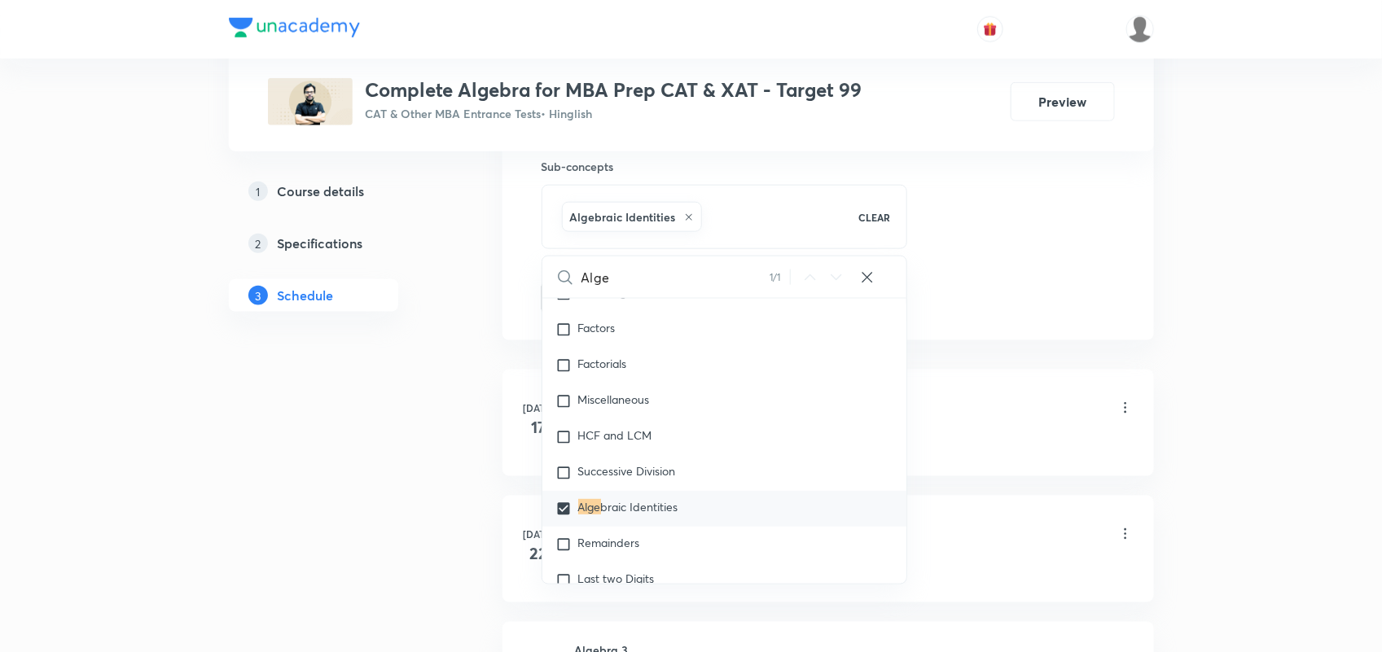
click at [966, 332] on div "Session 14 Live class Quiz Recorded classes Session title 24/99 Practice & Doub…" at bounding box center [829, 27] width 652 height 626
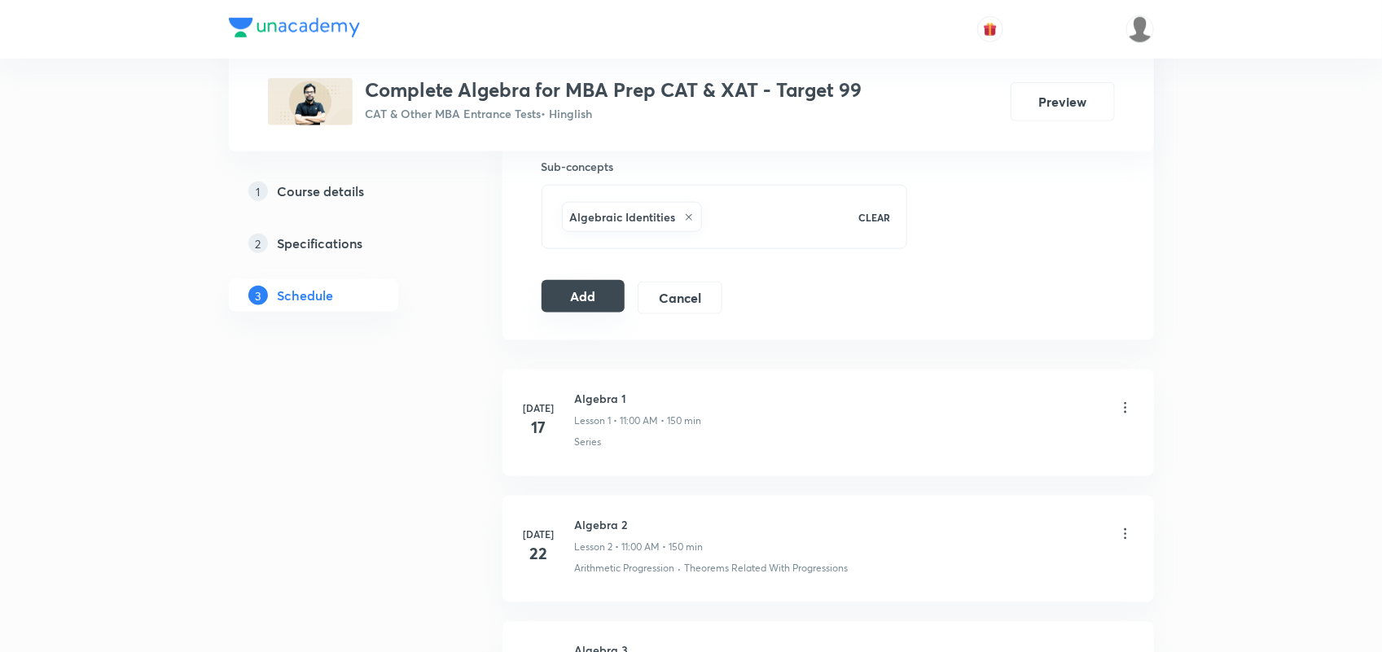
click at [577, 300] on button "Add" at bounding box center [584, 296] width 84 height 33
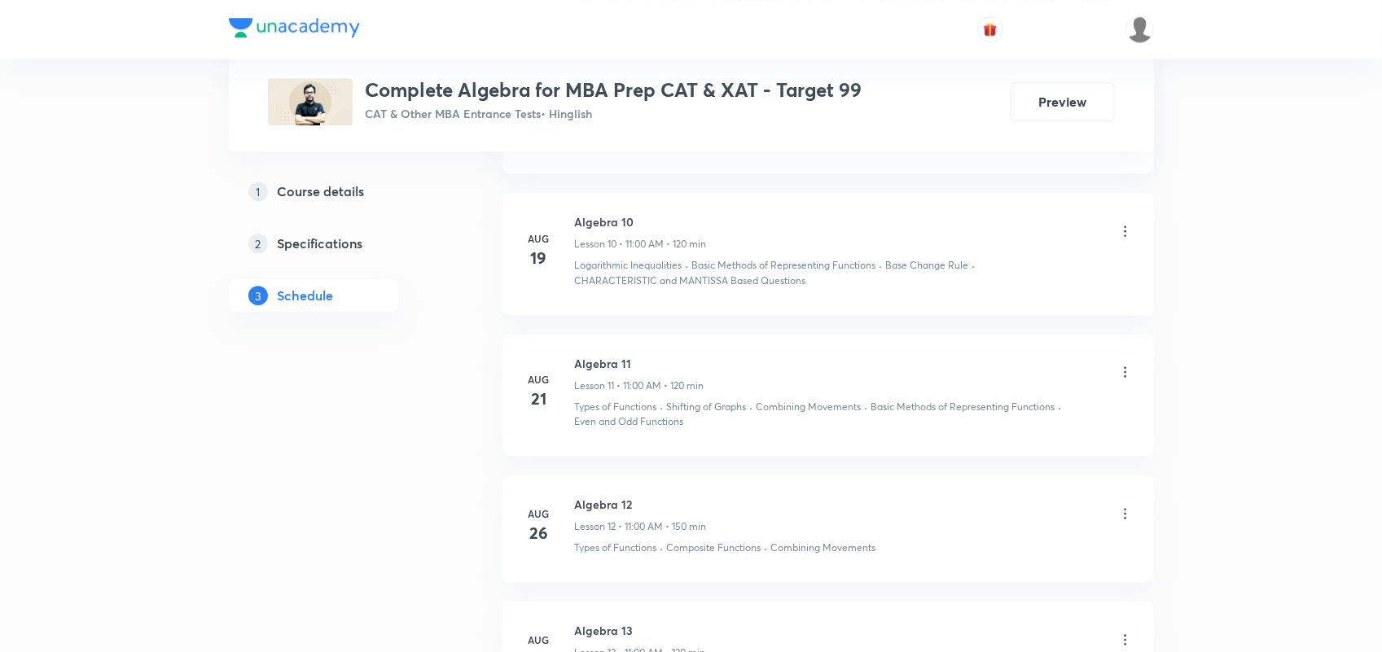
scroll to position [2318, 0]
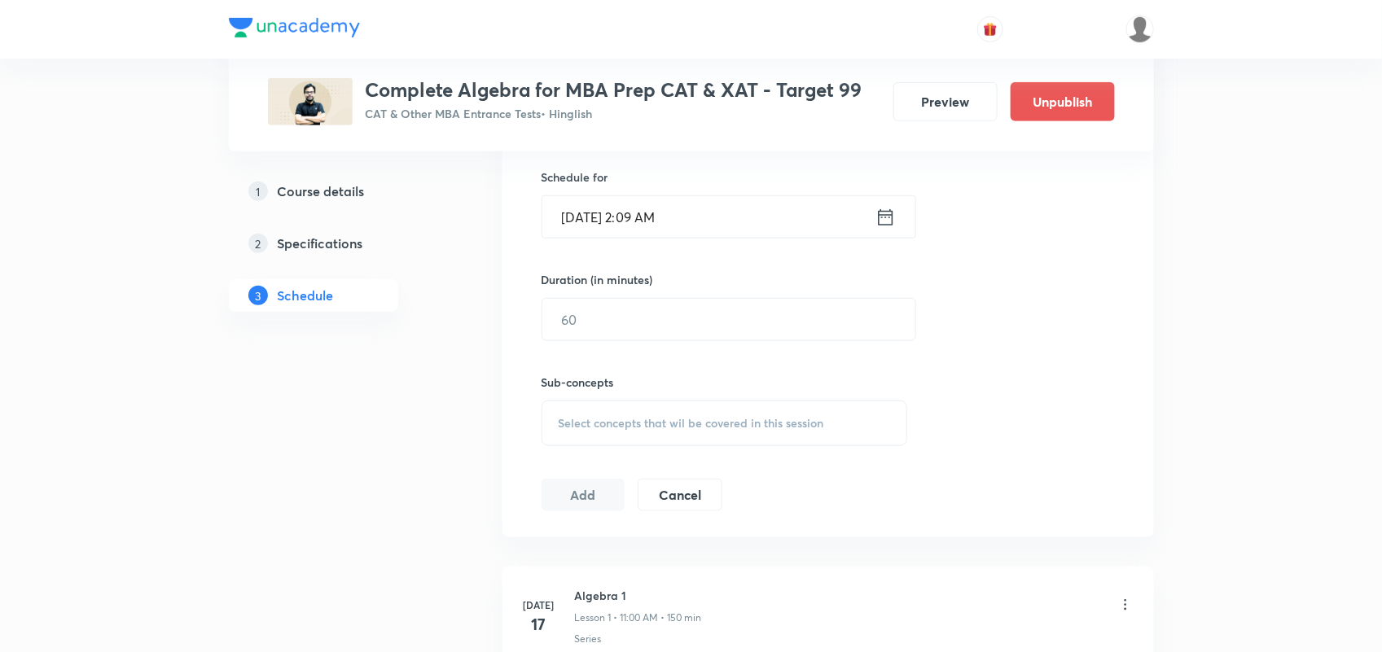
scroll to position [388, 0]
